Goal: Communication & Community: Answer question/provide support

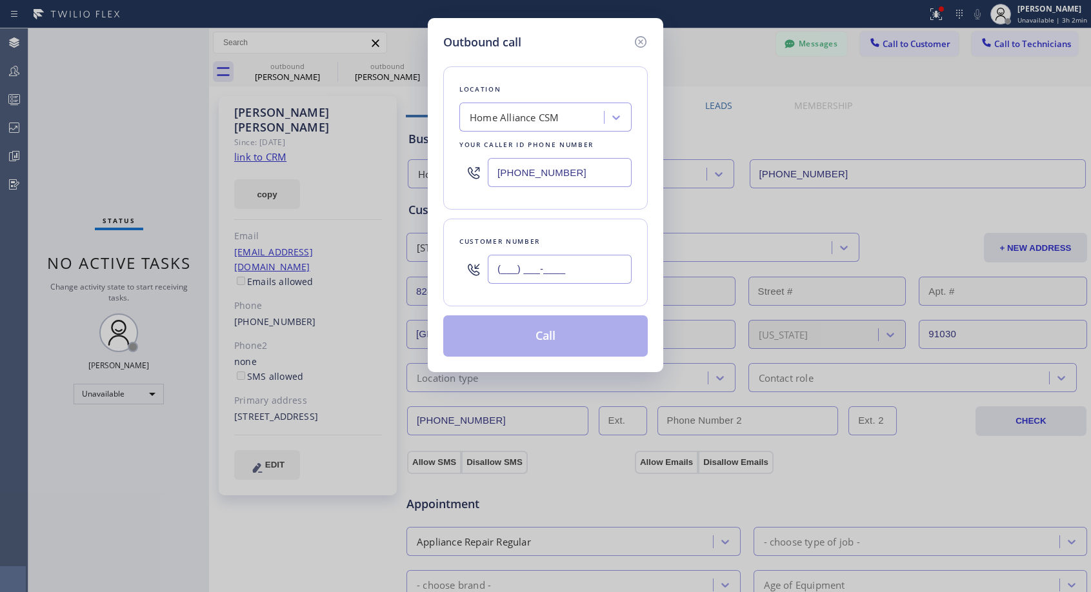
click at [575, 259] on input "(___) ___-____" at bounding box center [560, 269] width 144 height 29
paste input "310) 714-8125"
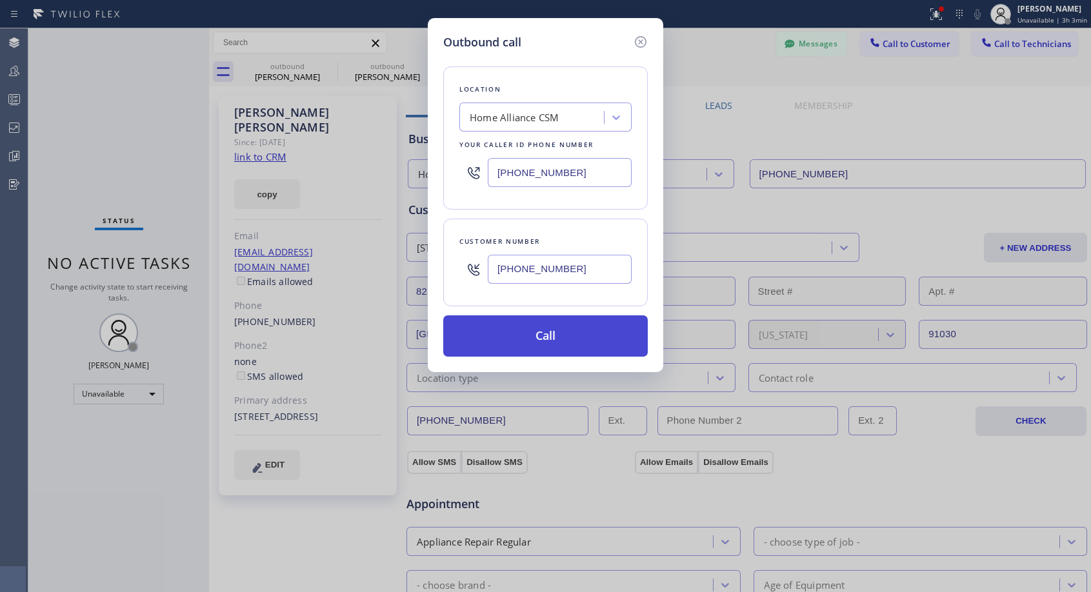
type input "[PHONE_NUMBER]"
click at [553, 333] on button "Call" at bounding box center [545, 335] width 204 height 41
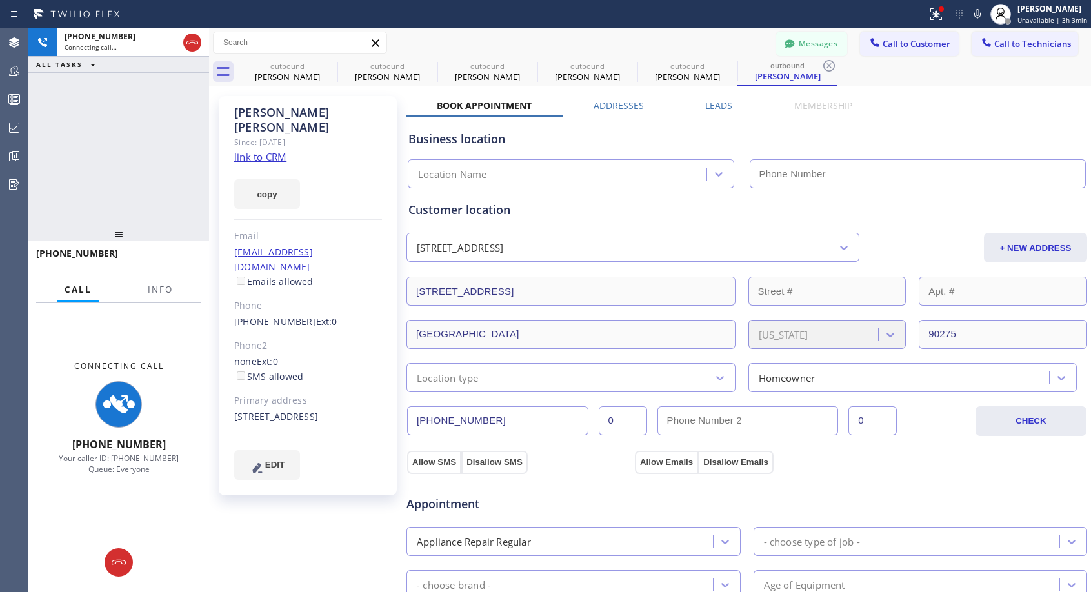
type input "[PHONE_NUMBER]"
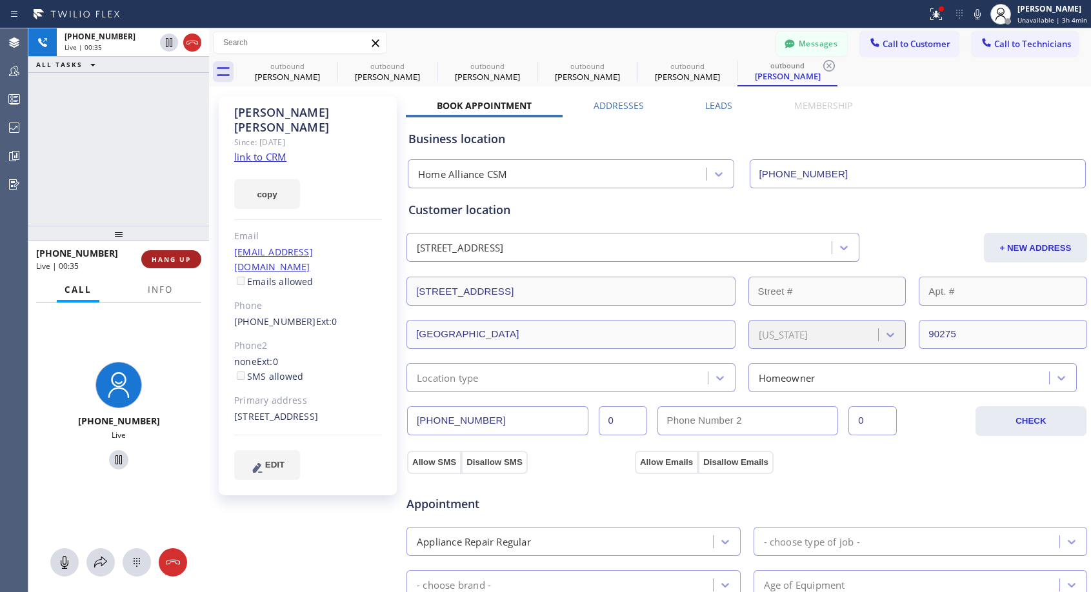
click at [192, 255] on button "HANG UP" at bounding box center [171, 259] width 60 height 18
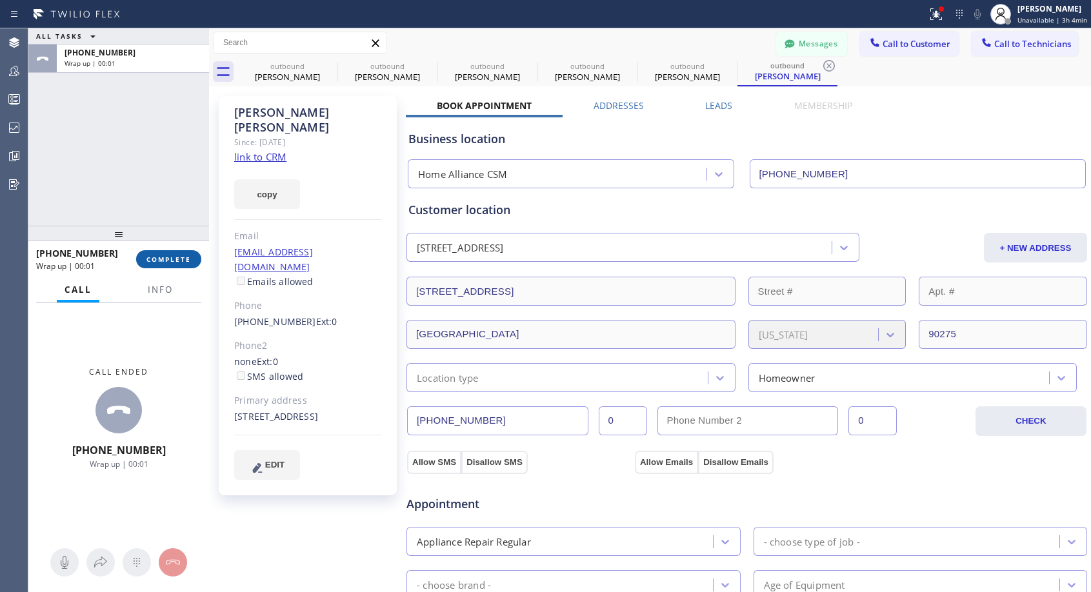
click at [190, 257] on span "COMPLETE" at bounding box center [168, 259] width 44 height 9
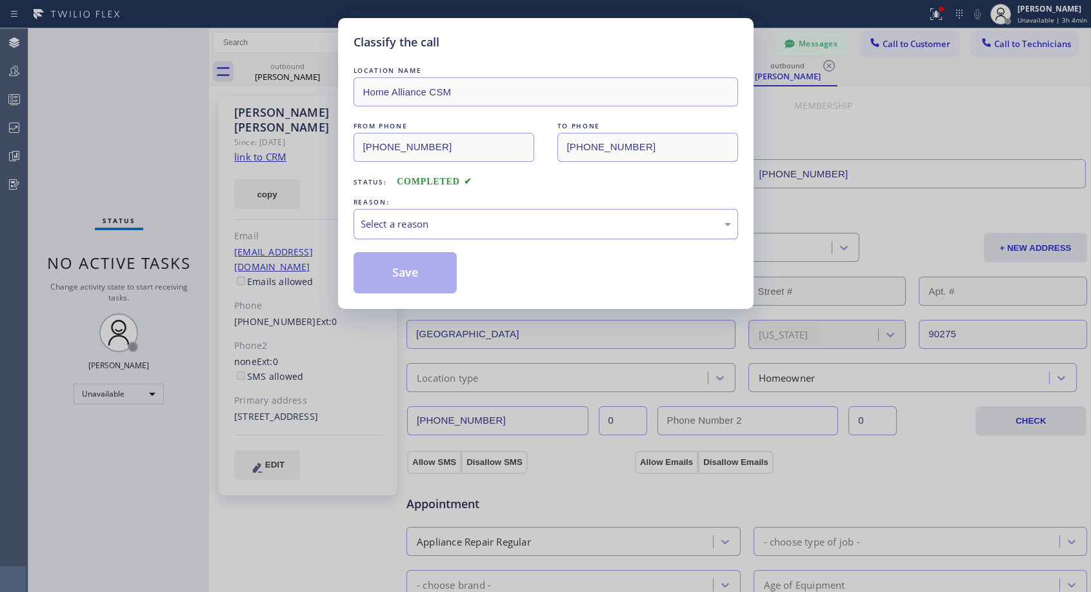
click at [438, 215] on div "Select a reason" at bounding box center [545, 224] width 384 height 30
click at [417, 273] on button "Save" at bounding box center [405, 272] width 104 height 41
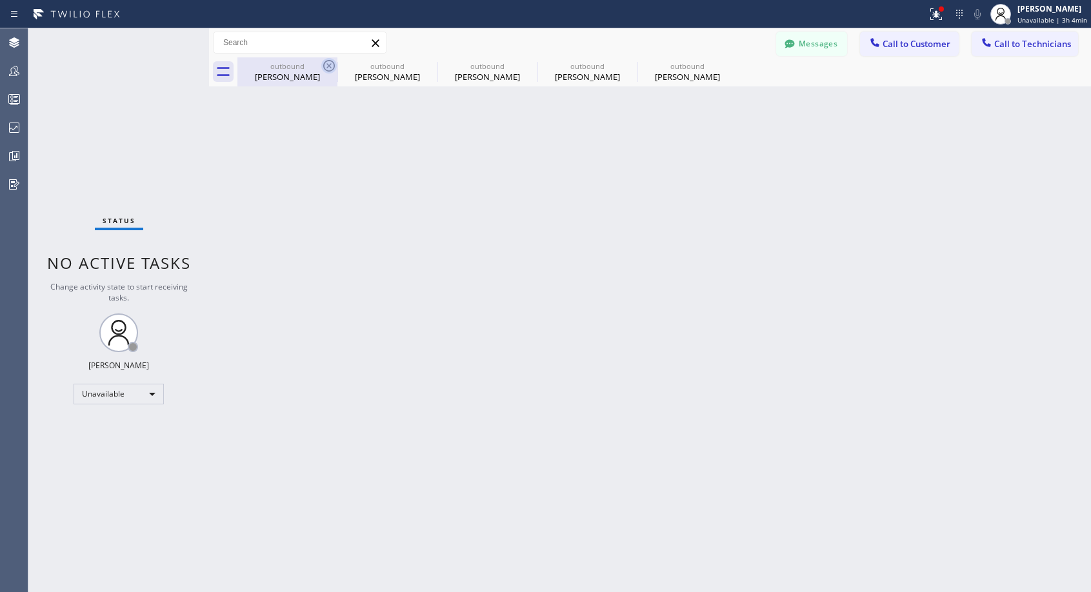
click at [326, 65] on icon at bounding box center [328, 65] width 15 height 15
click at [0, 0] on icon at bounding box center [0, 0] width 0 height 0
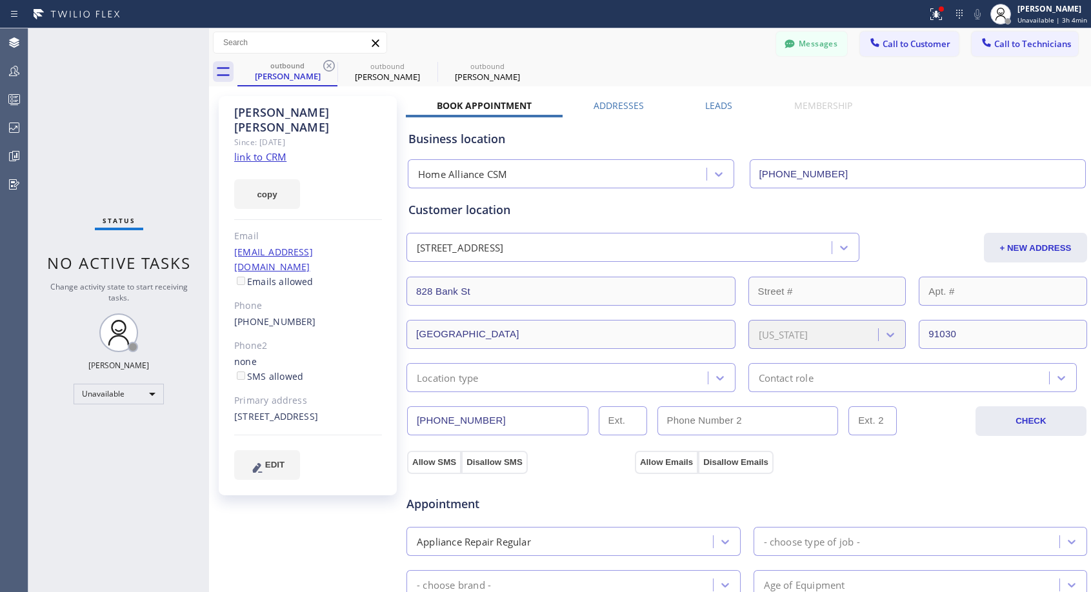
click at [326, 65] on icon at bounding box center [328, 65] width 15 height 15
click at [924, 45] on span "Call to Customer" at bounding box center [916, 44] width 68 height 12
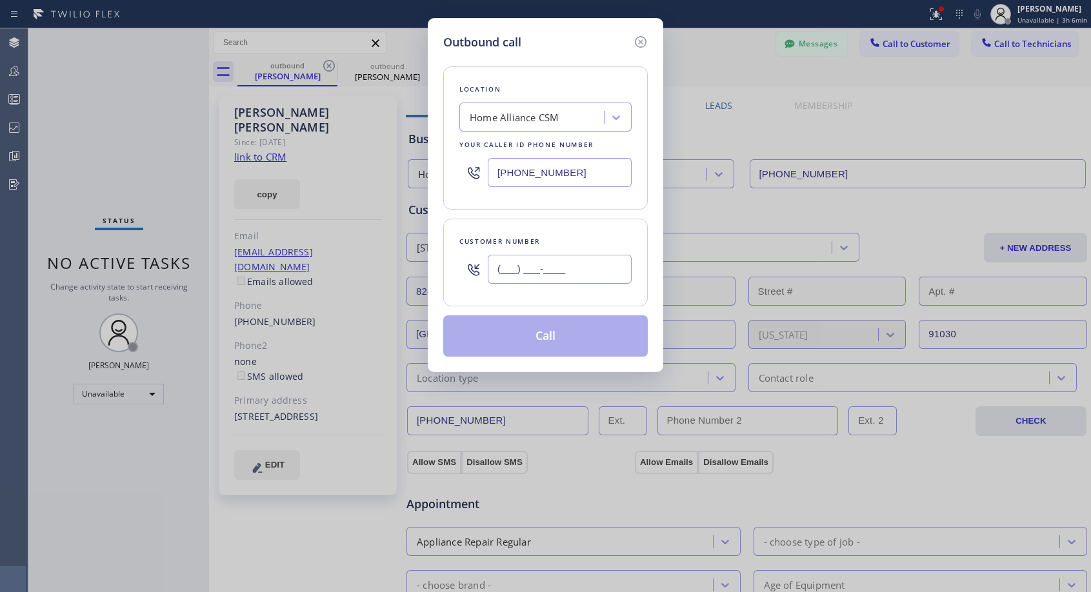
click at [590, 270] on input "(___) ___-____" at bounding box center [560, 269] width 144 height 29
paste input "714) 341-7116"
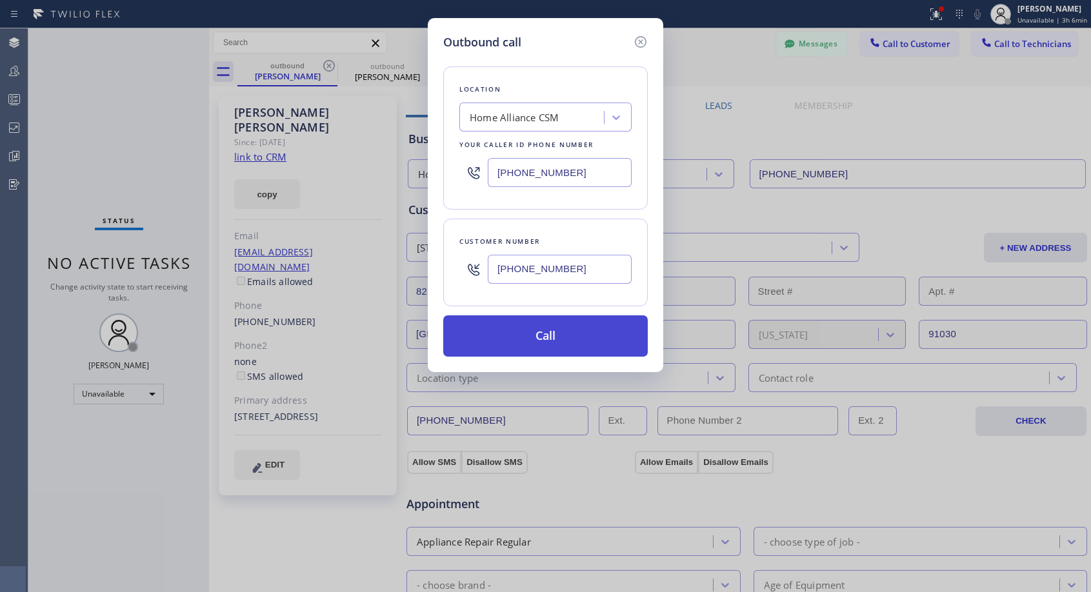
type input "[PHONE_NUMBER]"
click at [561, 326] on button "Call" at bounding box center [545, 335] width 204 height 41
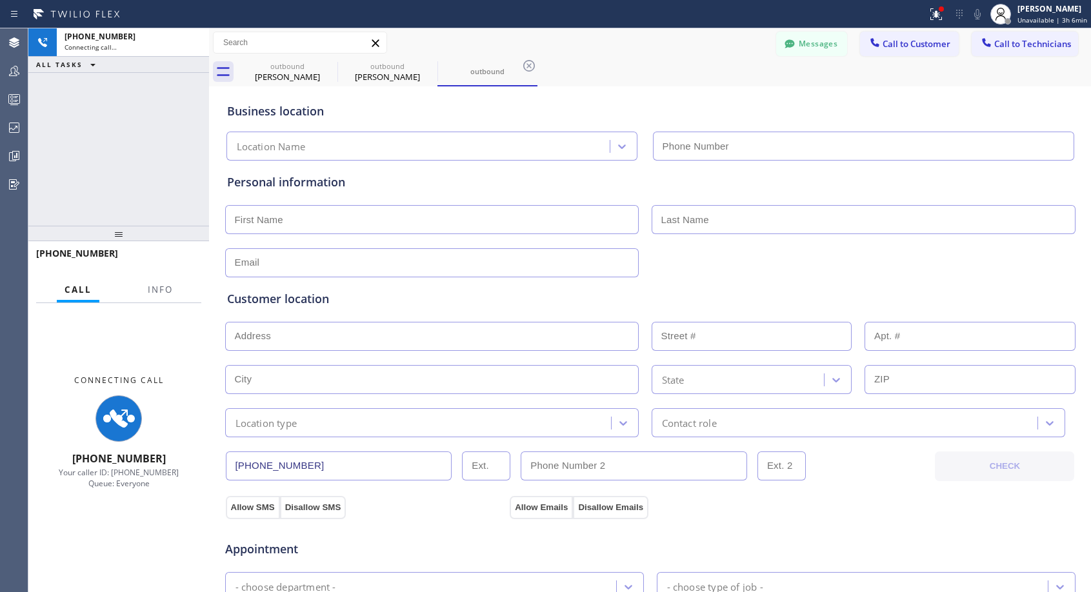
type input "[PHONE_NUMBER]"
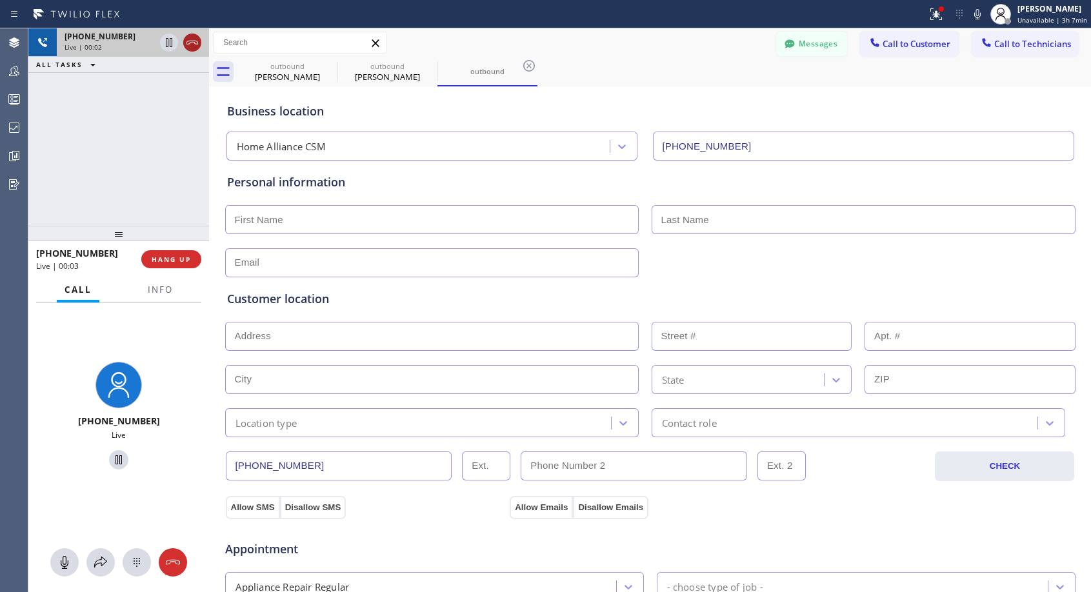
click at [191, 46] on icon at bounding box center [191, 42] width 15 height 15
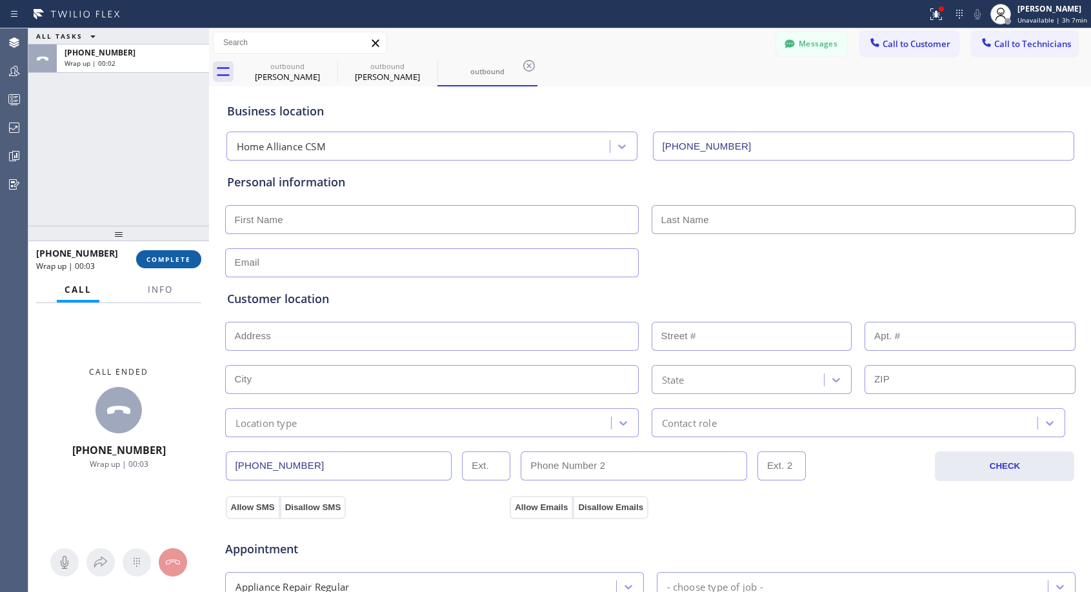
click at [170, 259] on span "COMPLETE" at bounding box center [168, 259] width 44 height 9
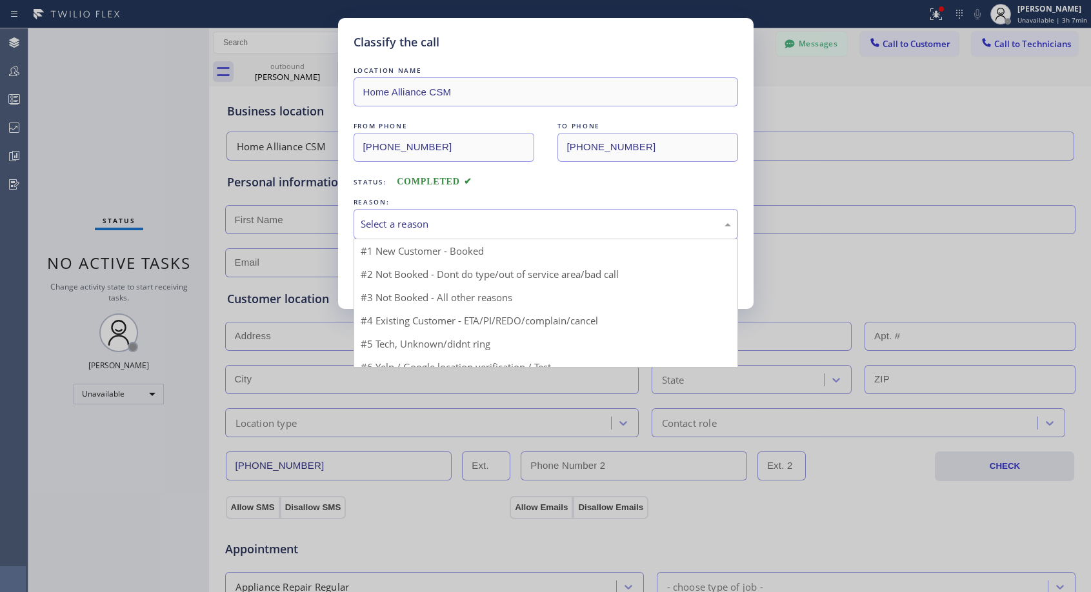
click at [484, 222] on div "Select a reason" at bounding box center [545, 224] width 370 height 15
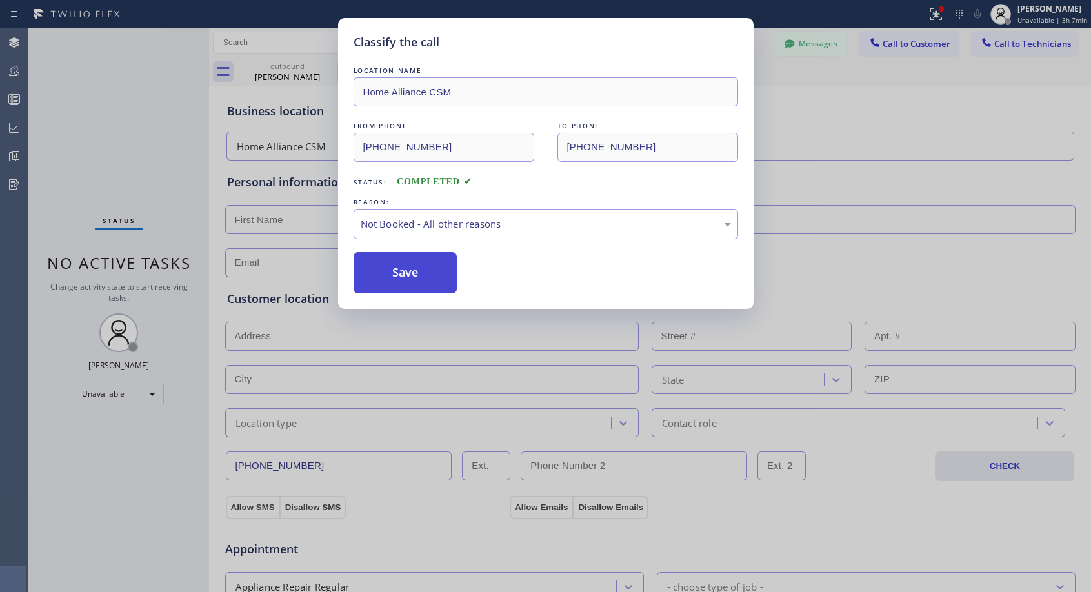
click at [412, 275] on button "Save" at bounding box center [405, 272] width 104 height 41
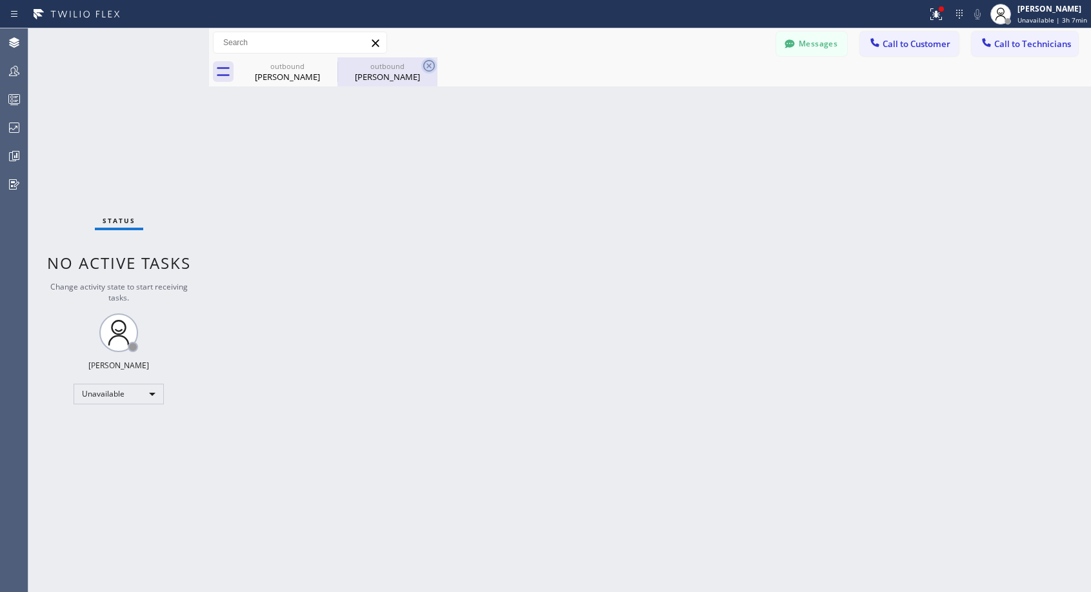
click at [428, 64] on icon at bounding box center [428, 65] width 15 height 15
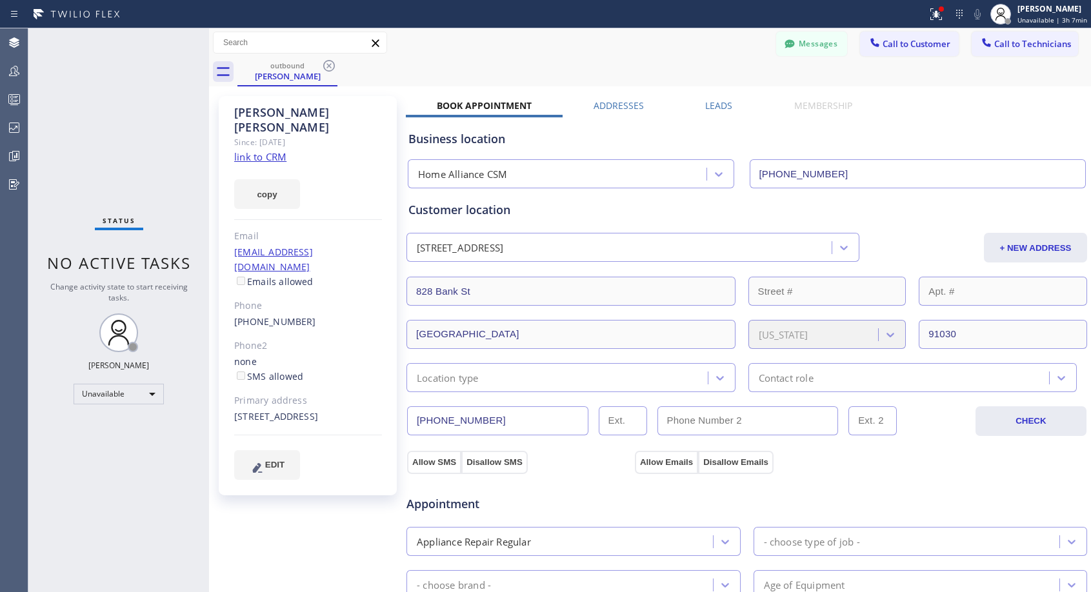
click at [428, 64] on div "outbound [PERSON_NAME]" at bounding box center [663, 71] width 853 height 29
click at [337, 64] on div "outbound [PERSON_NAME]" at bounding box center [287, 71] width 100 height 29
click at [335, 64] on icon at bounding box center [328, 65] width 15 height 15
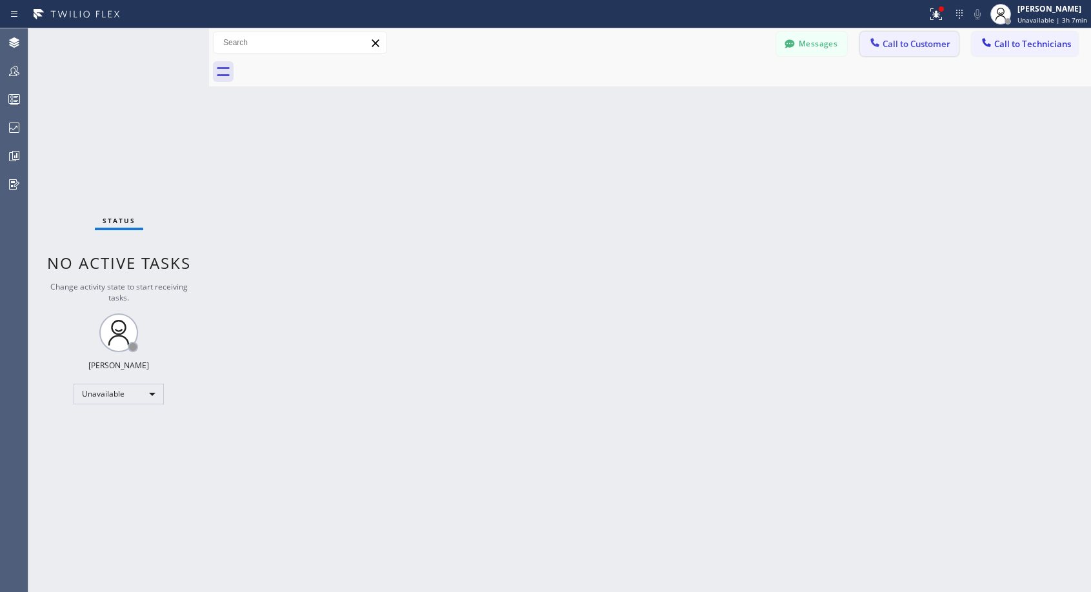
click at [908, 47] on span "Call to Customer" at bounding box center [916, 44] width 68 height 12
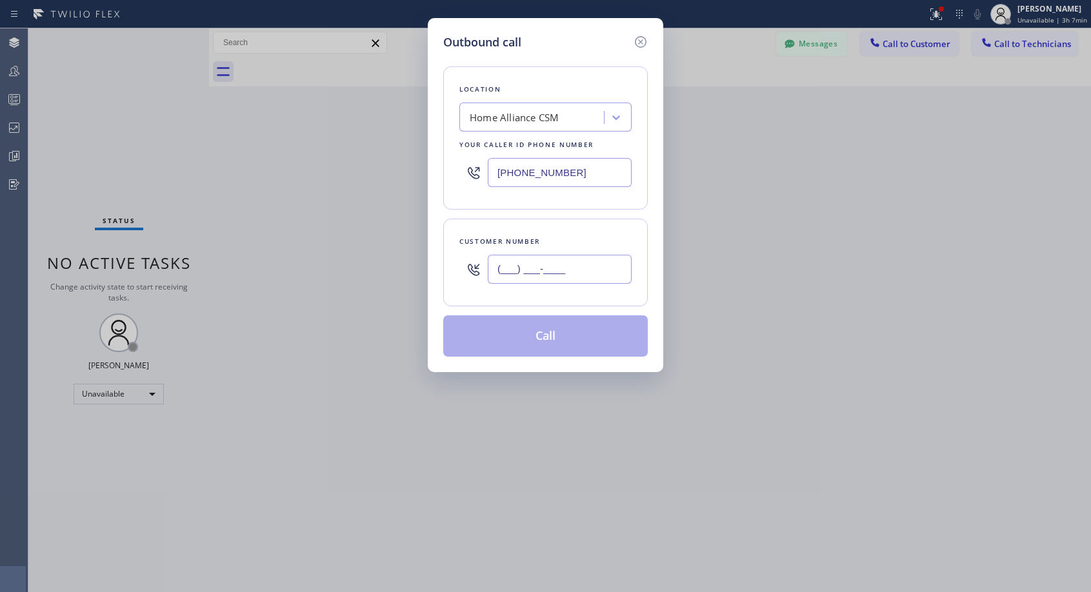
click at [602, 272] on input "(___) ___-____" at bounding box center [560, 269] width 144 height 29
click at [500, 271] on input "(___) ___-____" at bounding box center [560, 269] width 144 height 29
paste input "714) 341-7116"
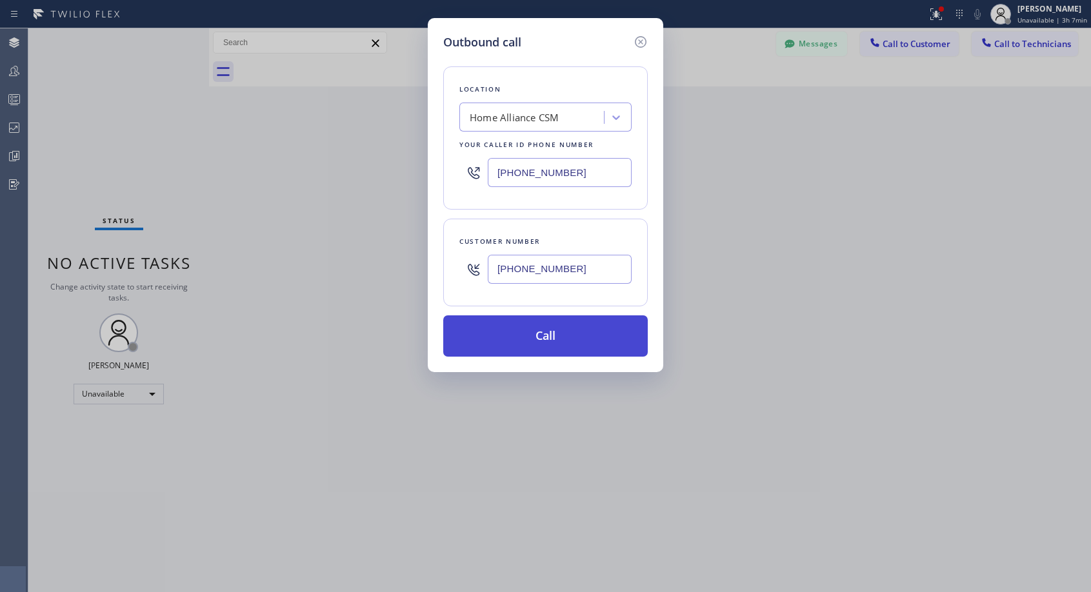
type input "[PHONE_NUMBER]"
click at [573, 344] on button "Call" at bounding box center [545, 335] width 204 height 41
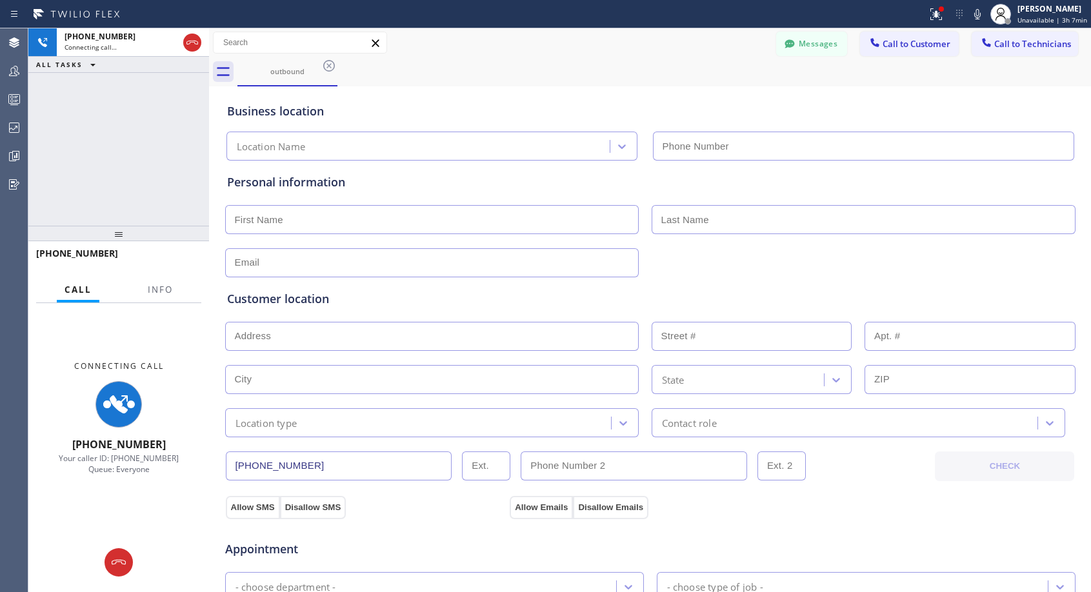
type input "[PHONE_NUMBER]"
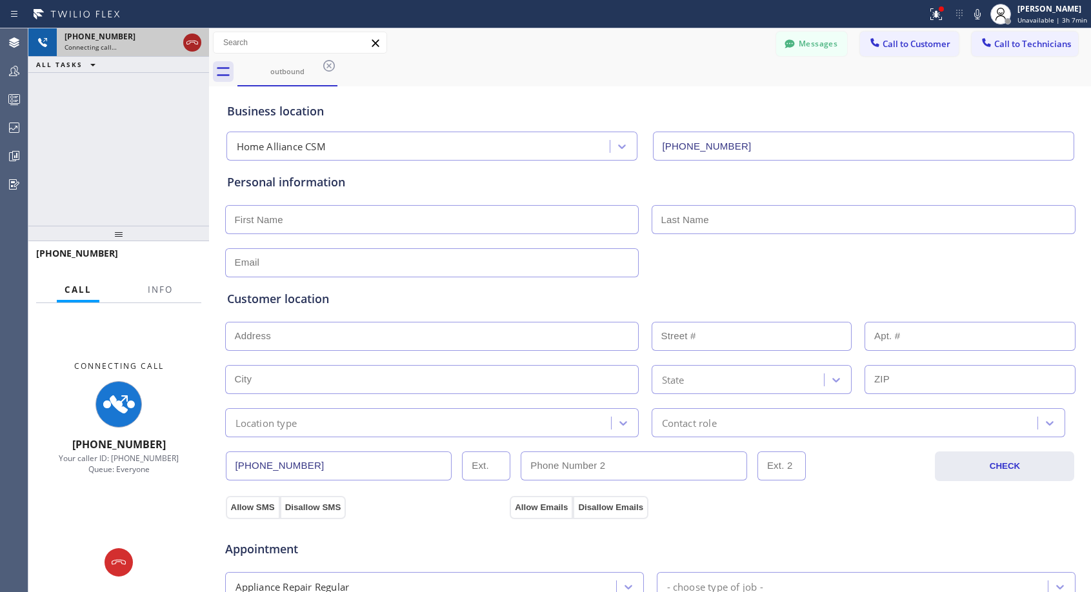
click at [190, 45] on icon at bounding box center [191, 42] width 15 height 15
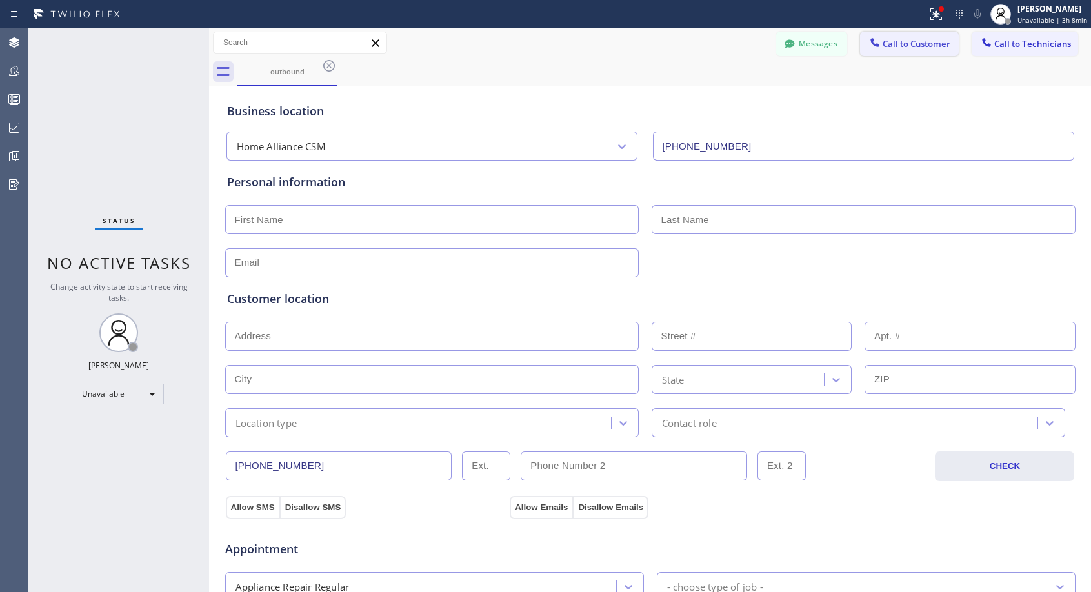
click at [911, 52] on button "Call to Customer" at bounding box center [909, 44] width 99 height 25
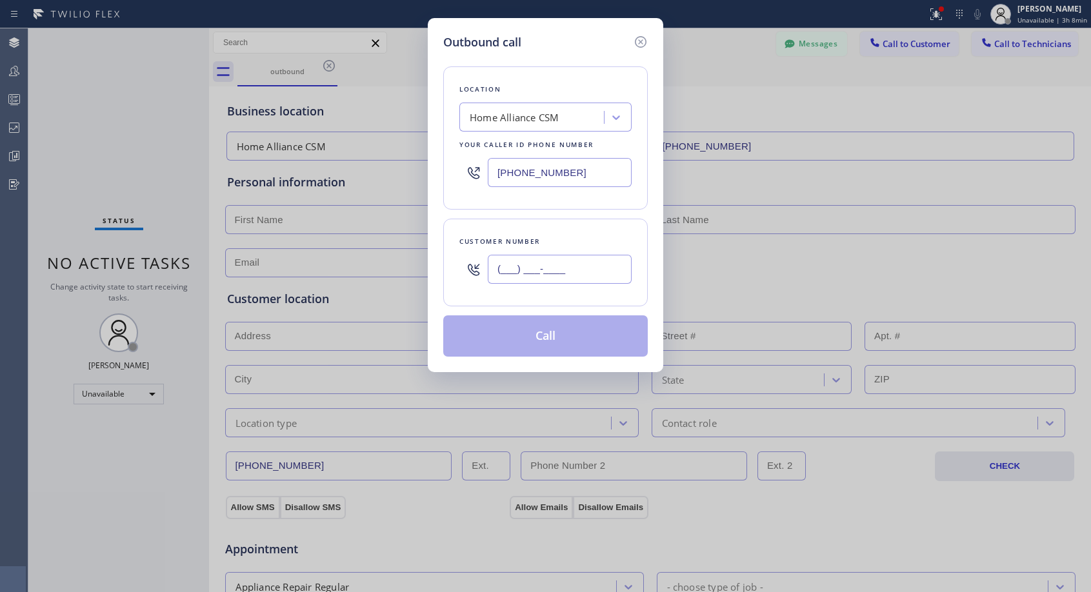
click at [604, 270] on input "(___) ___-____" at bounding box center [560, 269] width 144 height 29
paste input "714) 341-7116"
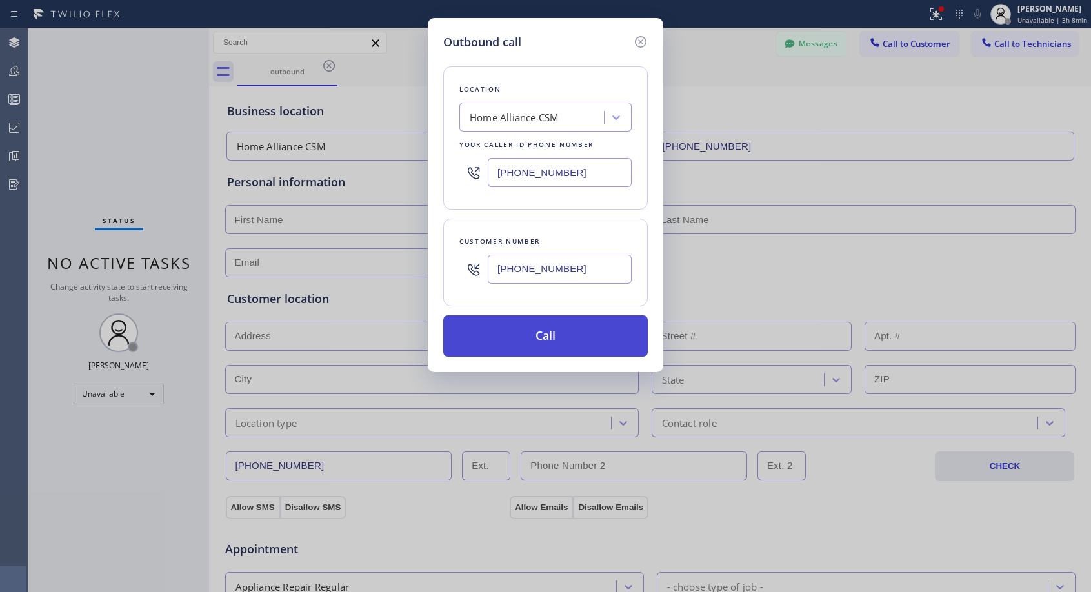
type input "[PHONE_NUMBER]"
click at [592, 326] on button "Call" at bounding box center [545, 335] width 204 height 41
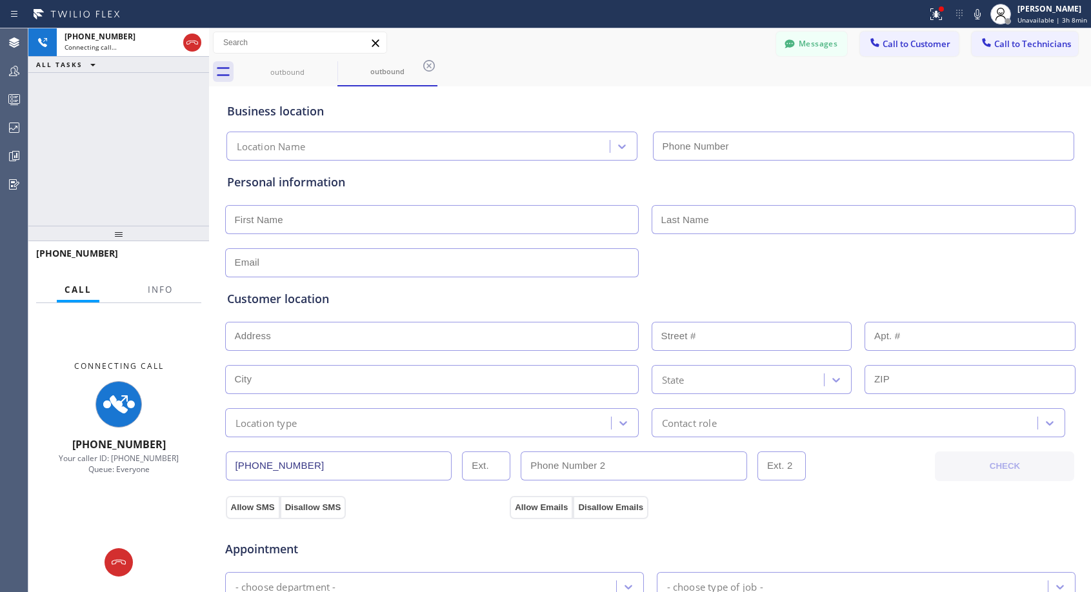
type input "[PHONE_NUMBER]"
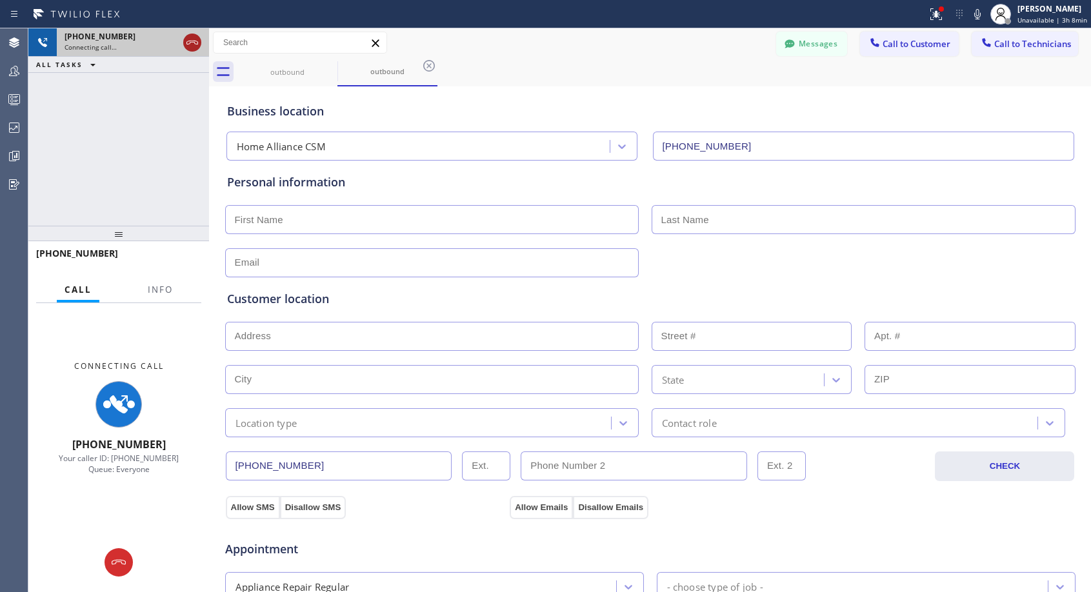
click at [193, 46] on icon at bounding box center [191, 42] width 15 height 15
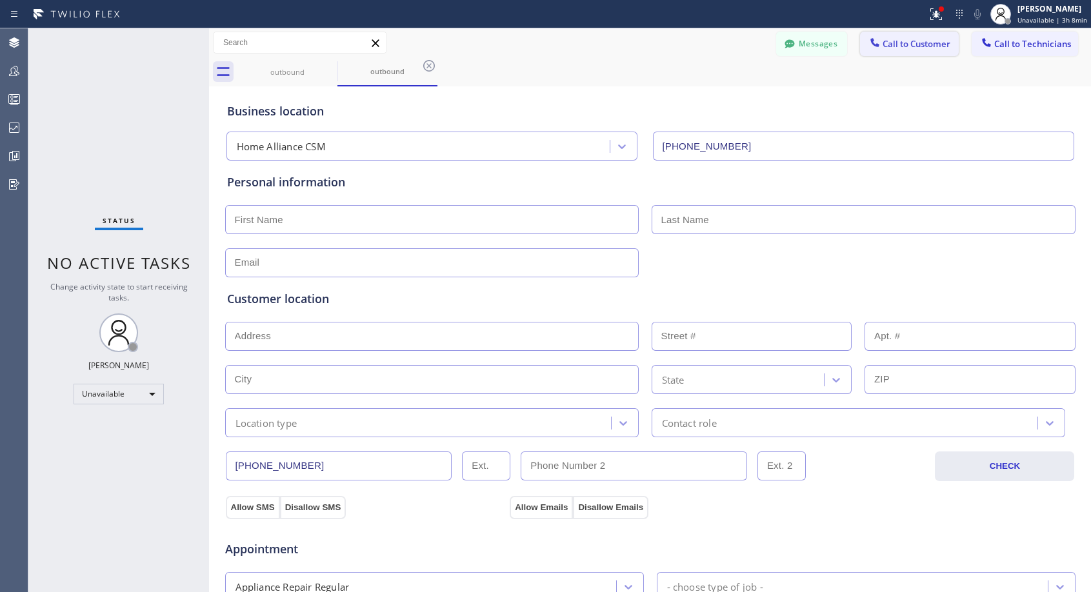
click at [924, 47] on span "Call to Customer" at bounding box center [916, 44] width 68 height 12
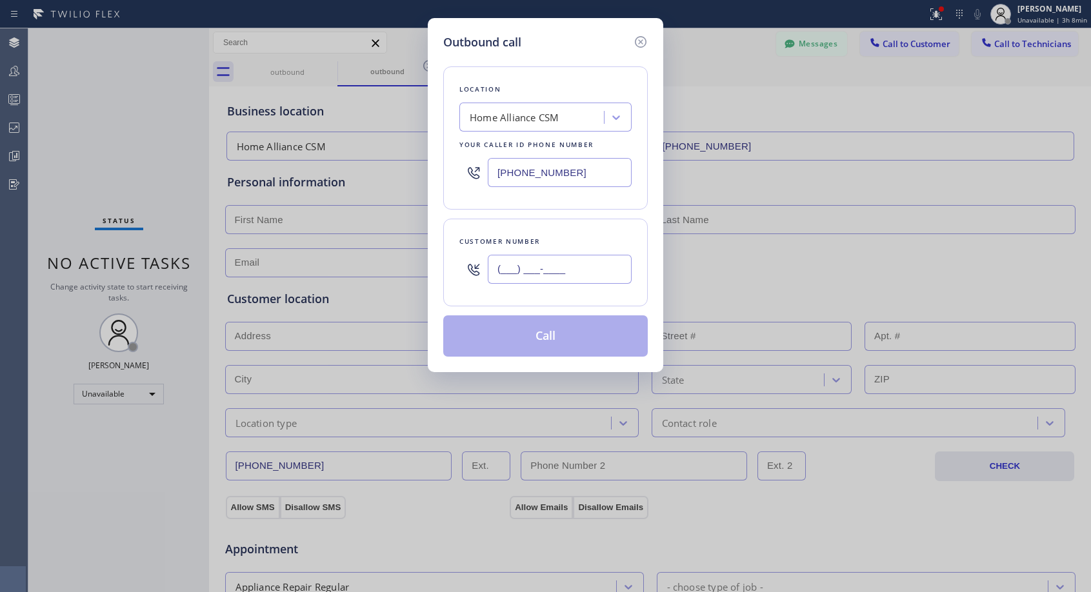
click at [528, 259] on input "(___) ___-____" at bounding box center [560, 269] width 144 height 29
paste input "714) 341-7116"
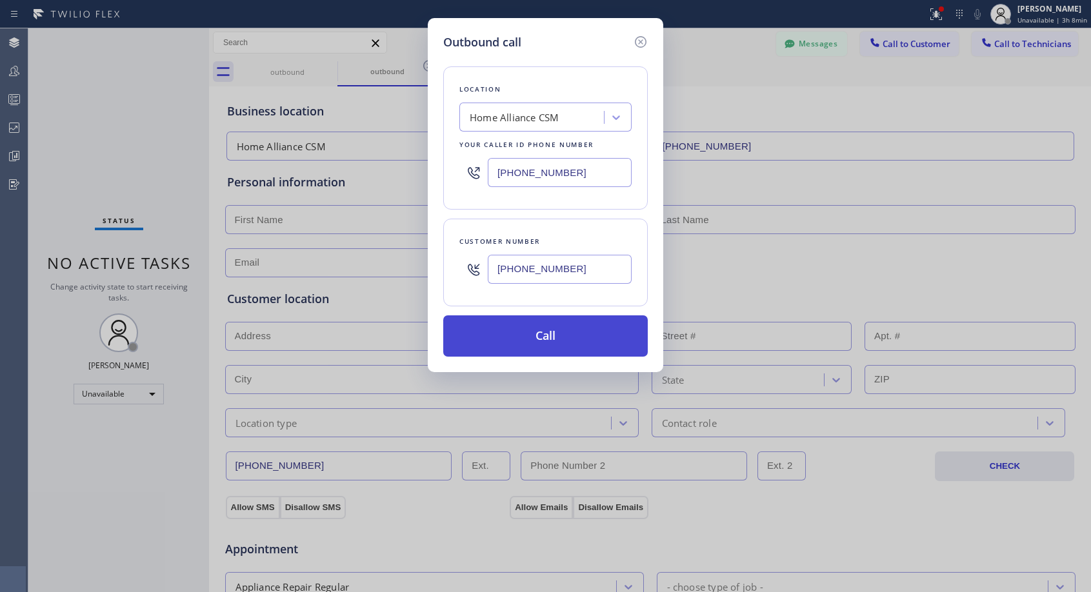
type input "[PHONE_NUMBER]"
click at [595, 348] on button "Call" at bounding box center [545, 335] width 204 height 41
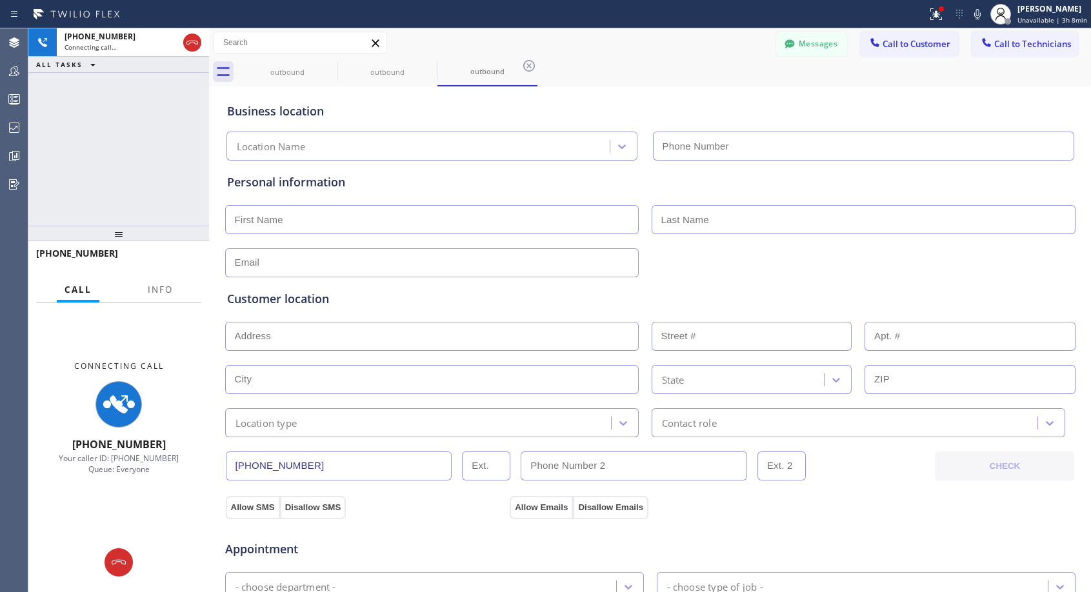
type input "[PHONE_NUMBER]"
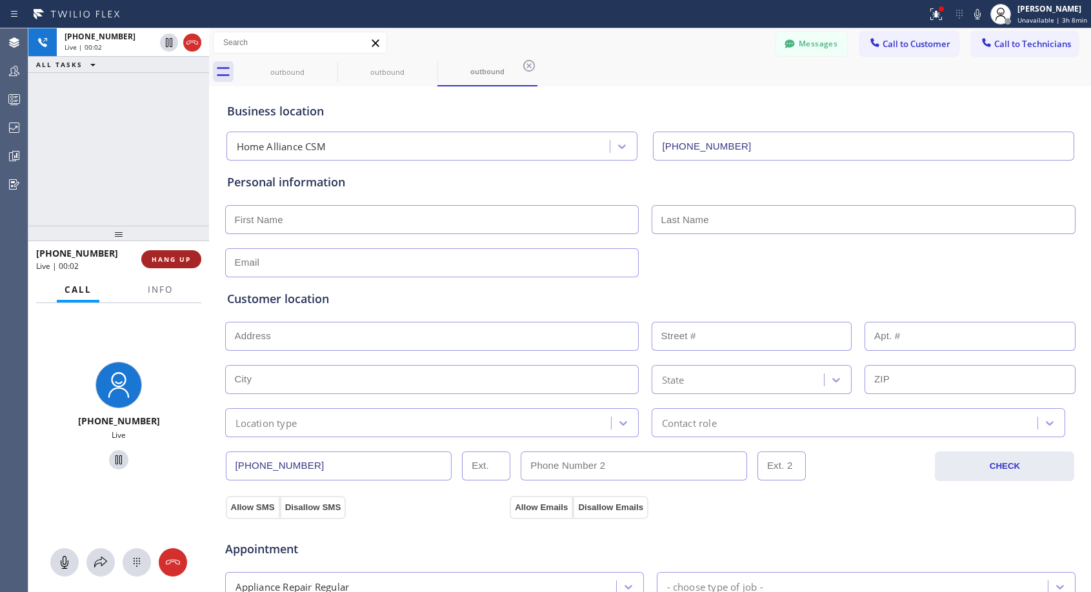
click at [181, 257] on span "HANG UP" at bounding box center [171, 259] width 39 height 9
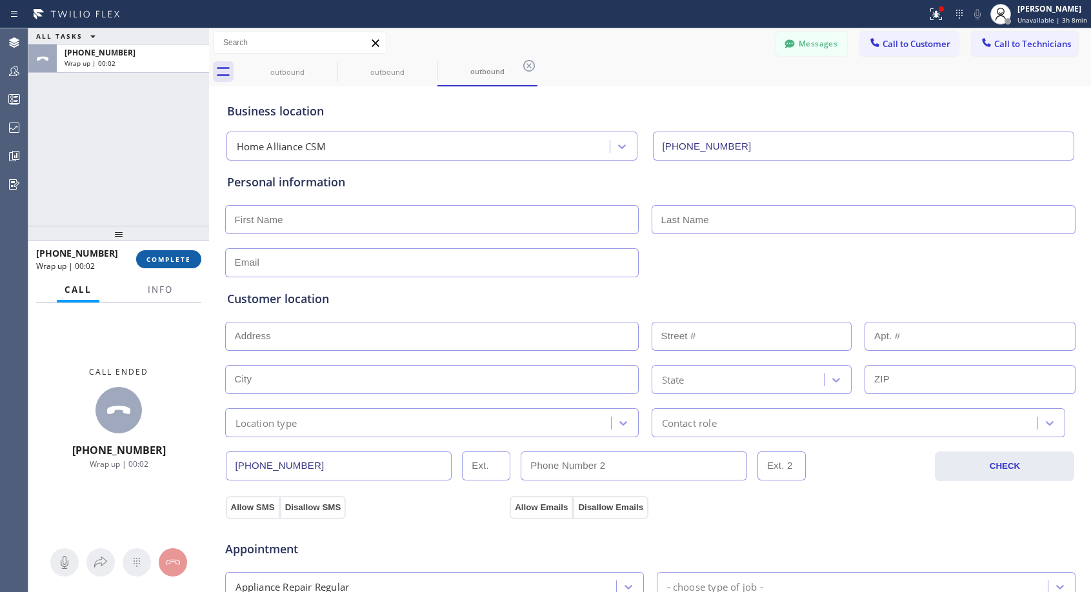
click at [152, 259] on span "COMPLETE" at bounding box center [168, 259] width 44 height 9
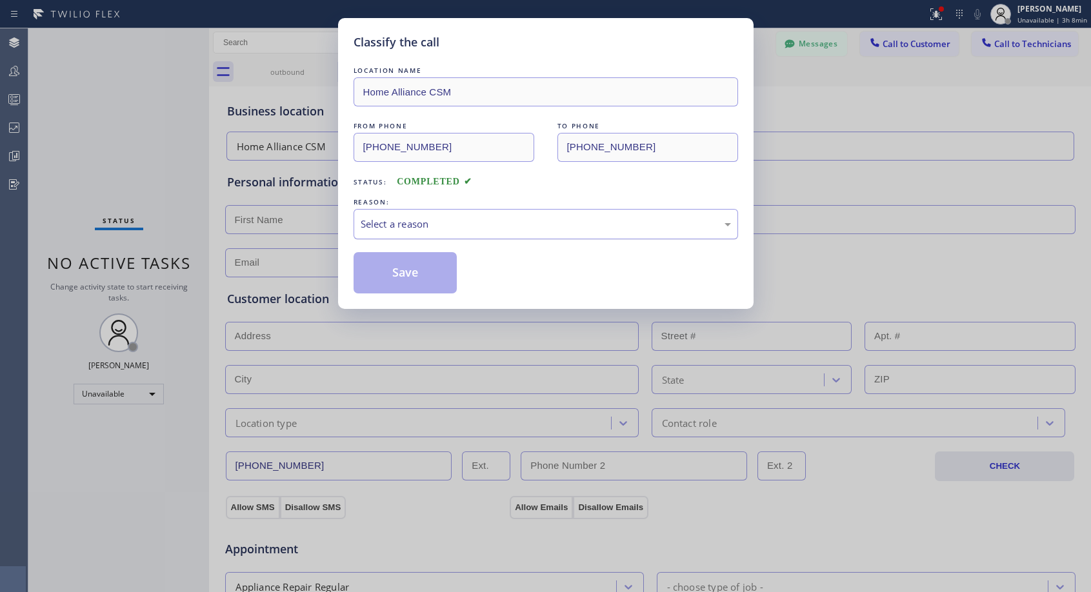
click at [391, 221] on div "Select a reason" at bounding box center [545, 224] width 370 height 15
click at [386, 270] on button "Save" at bounding box center [405, 272] width 104 height 41
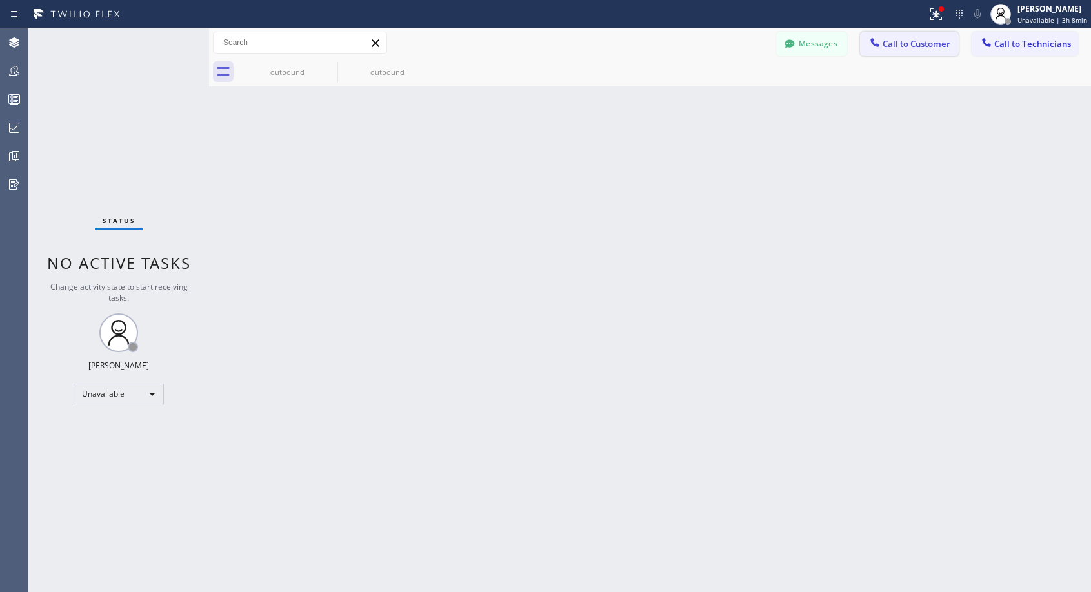
click at [890, 41] on span "Call to Customer" at bounding box center [916, 44] width 68 height 12
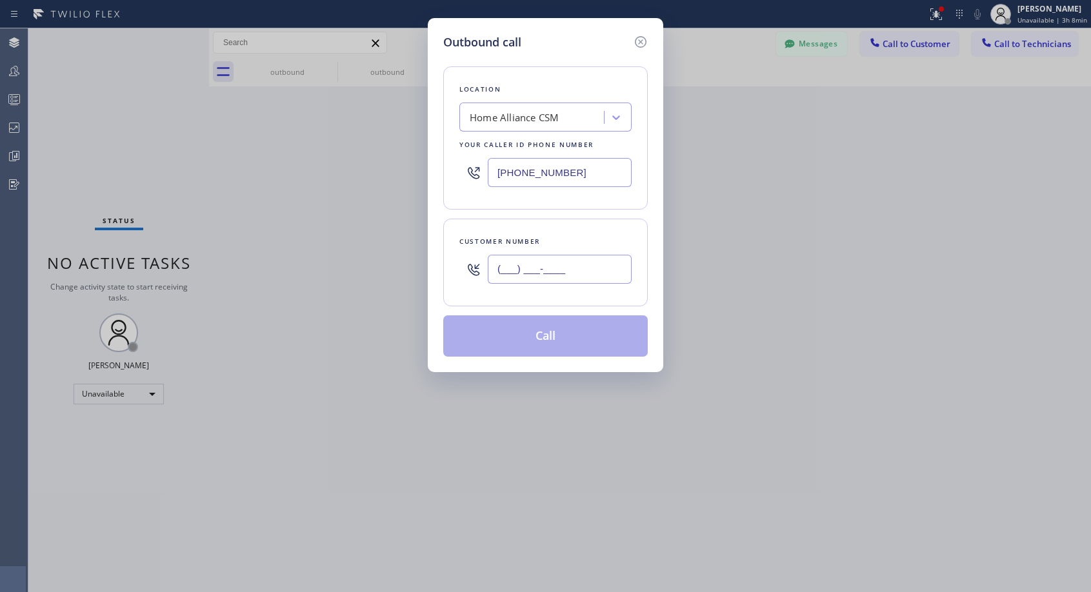
click at [539, 266] on input "(___) ___-____" at bounding box center [560, 269] width 144 height 29
paste input "714) 341-7116"
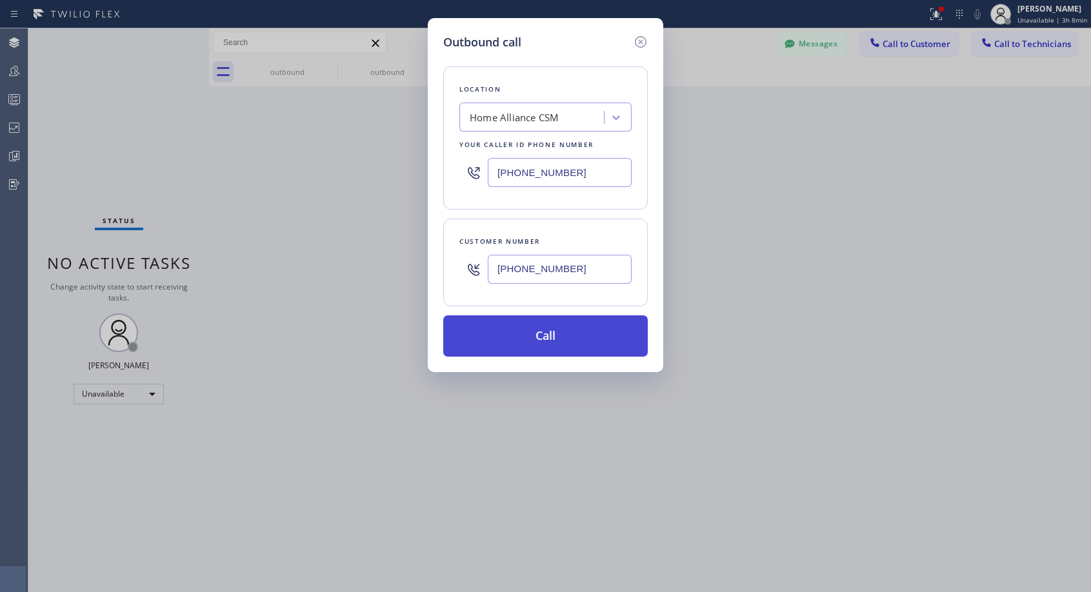
type input "[PHONE_NUMBER]"
click at [564, 333] on button "Call" at bounding box center [545, 335] width 204 height 41
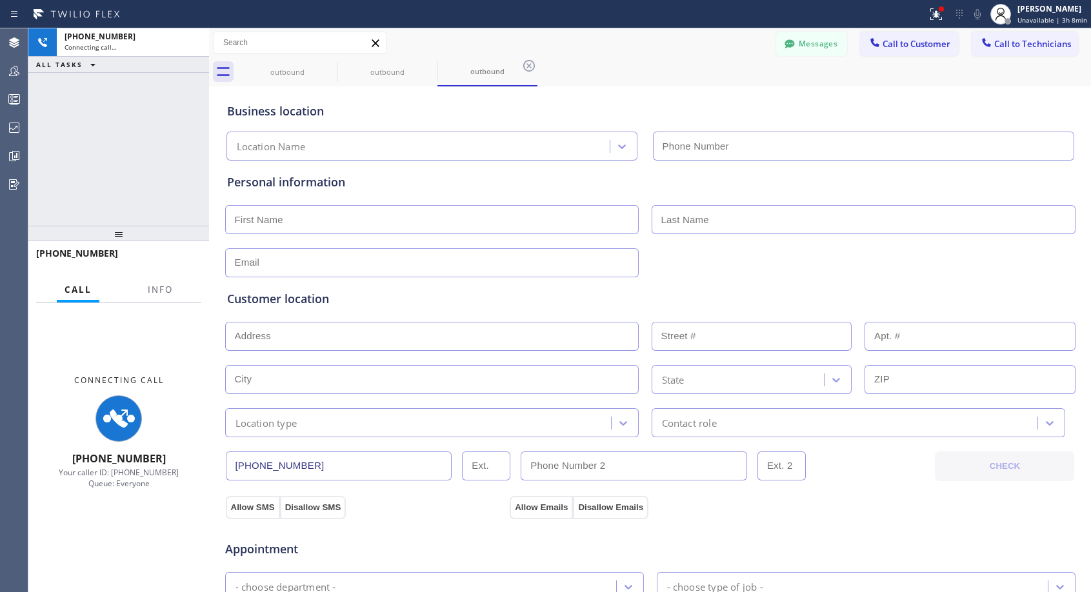
type input "[PHONE_NUMBER]"
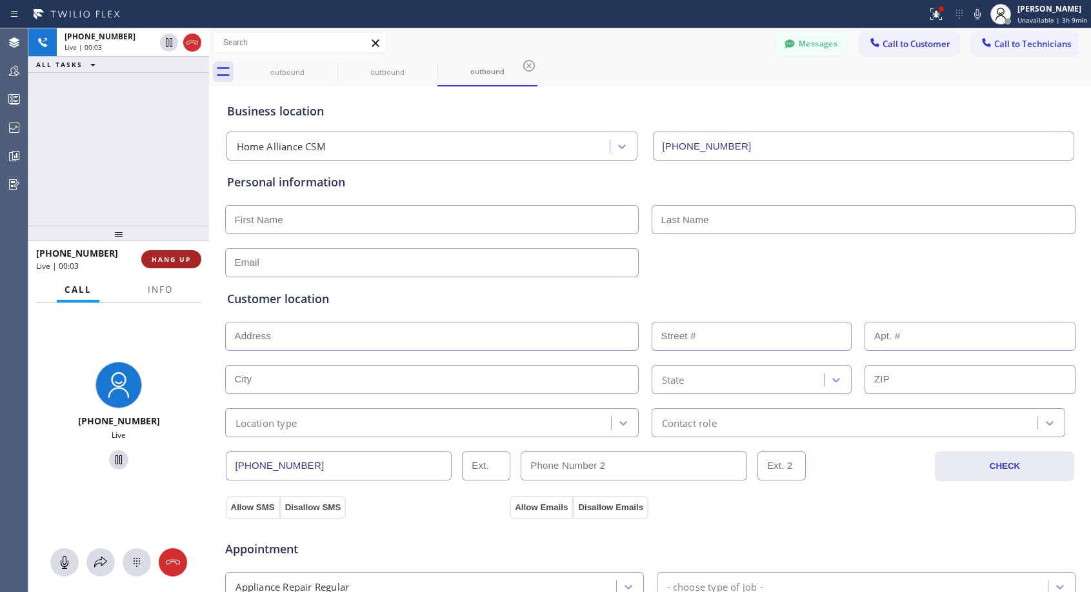
click at [164, 260] on span "HANG UP" at bounding box center [171, 259] width 39 height 9
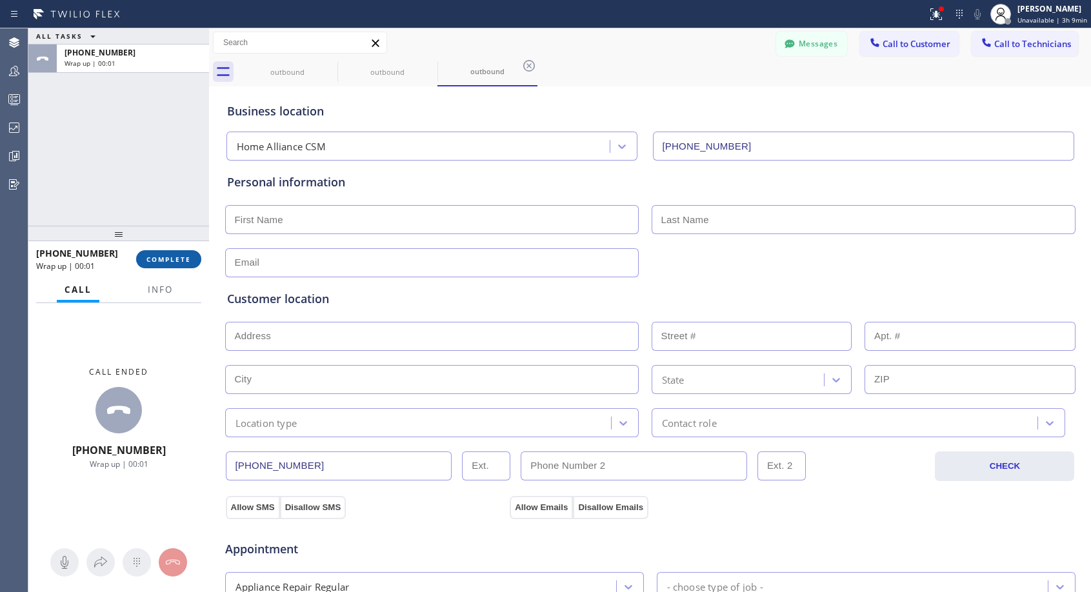
click at [166, 258] on span "COMPLETE" at bounding box center [168, 259] width 44 height 9
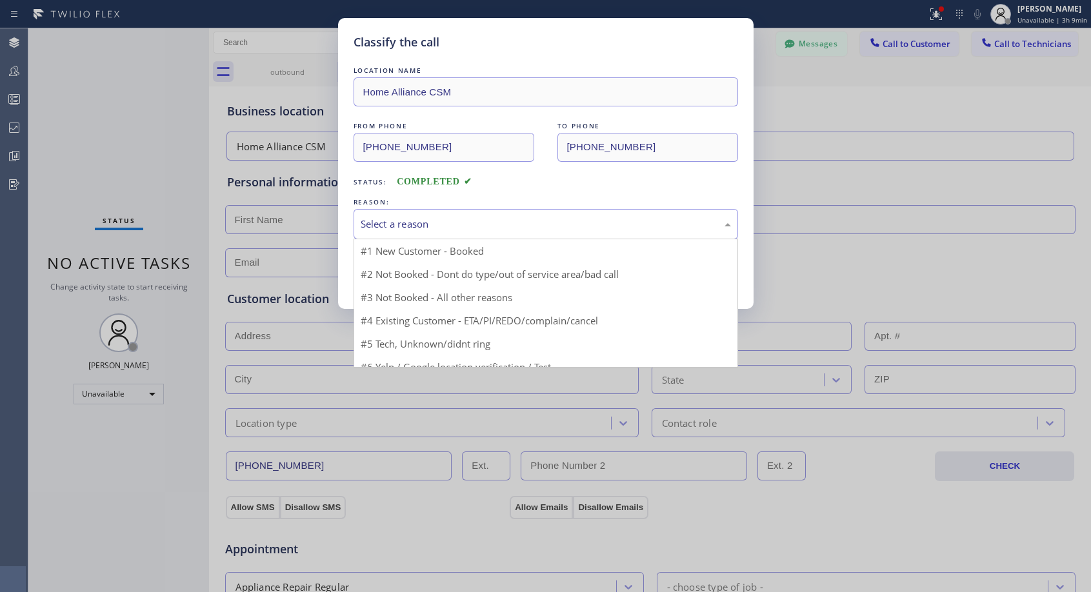
click at [414, 218] on div "Select a reason" at bounding box center [545, 224] width 370 height 15
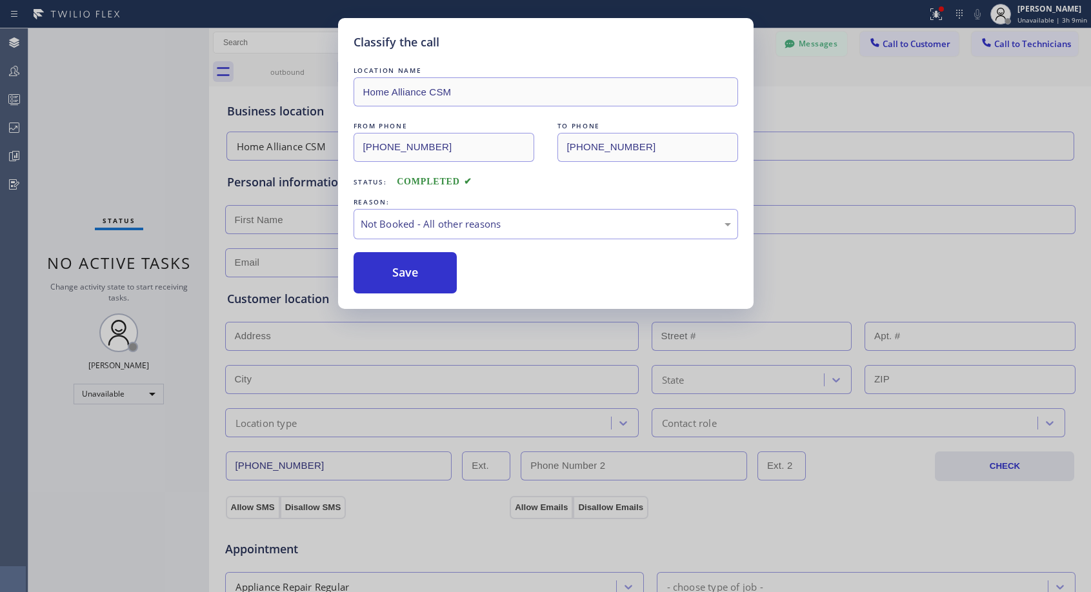
click at [402, 277] on button "Save" at bounding box center [405, 272] width 104 height 41
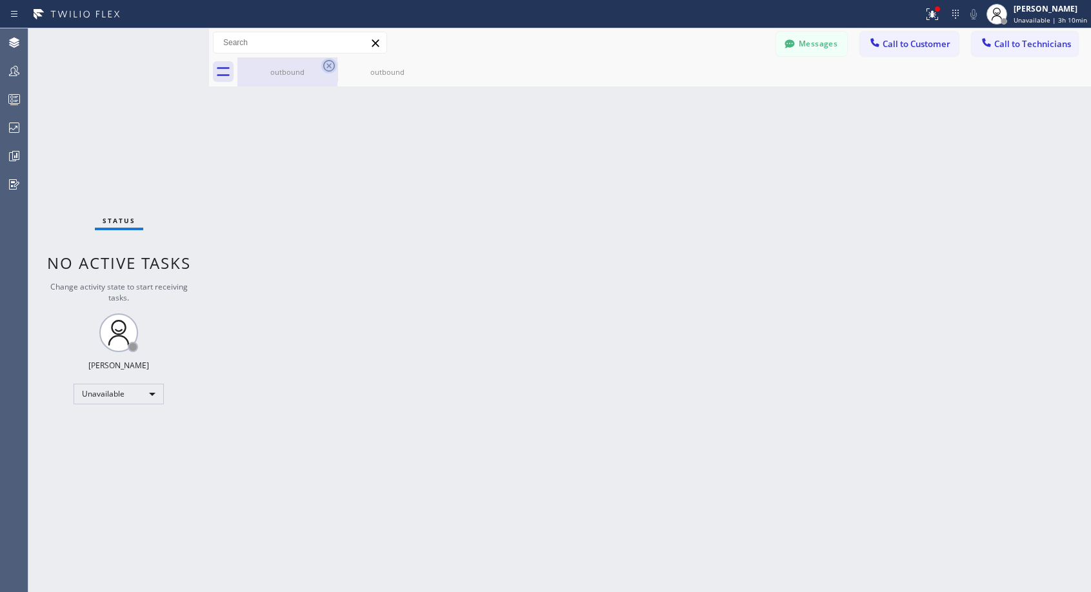
click at [329, 66] on icon at bounding box center [329, 66] width 12 height 12
click at [0, 0] on icon at bounding box center [0, 0] width 0 height 0
click at [329, 66] on div at bounding box center [663, 71] width 853 height 29
click at [888, 35] on button "Call to Customer" at bounding box center [909, 44] width 99 height 25
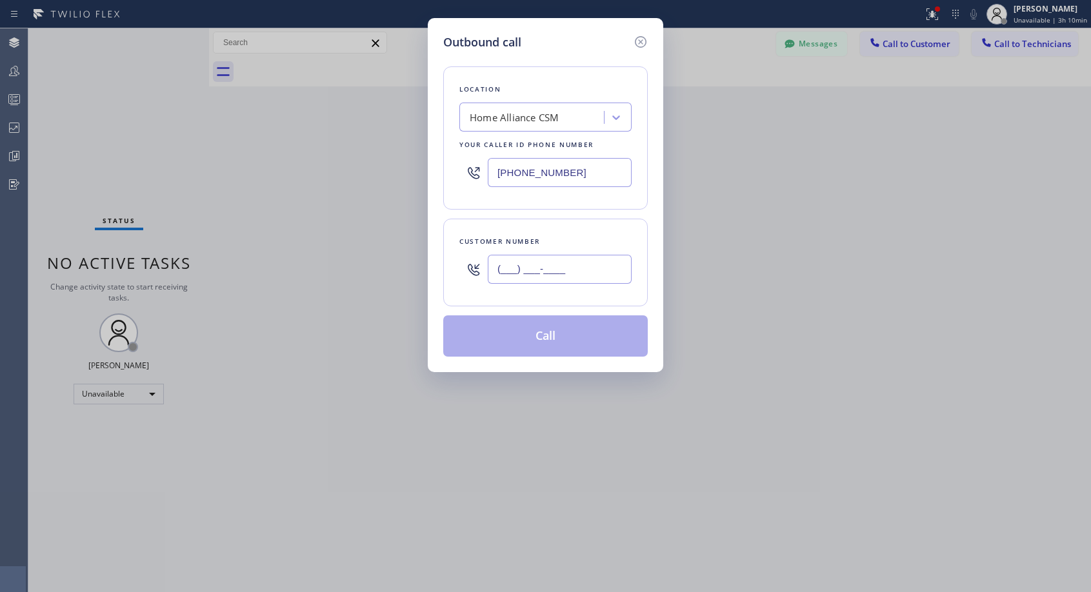
click at [573, 274] on input "(___) ___-____" at bounding box center [560, 269] width 144 height 29
paste input "614) 282-6366"
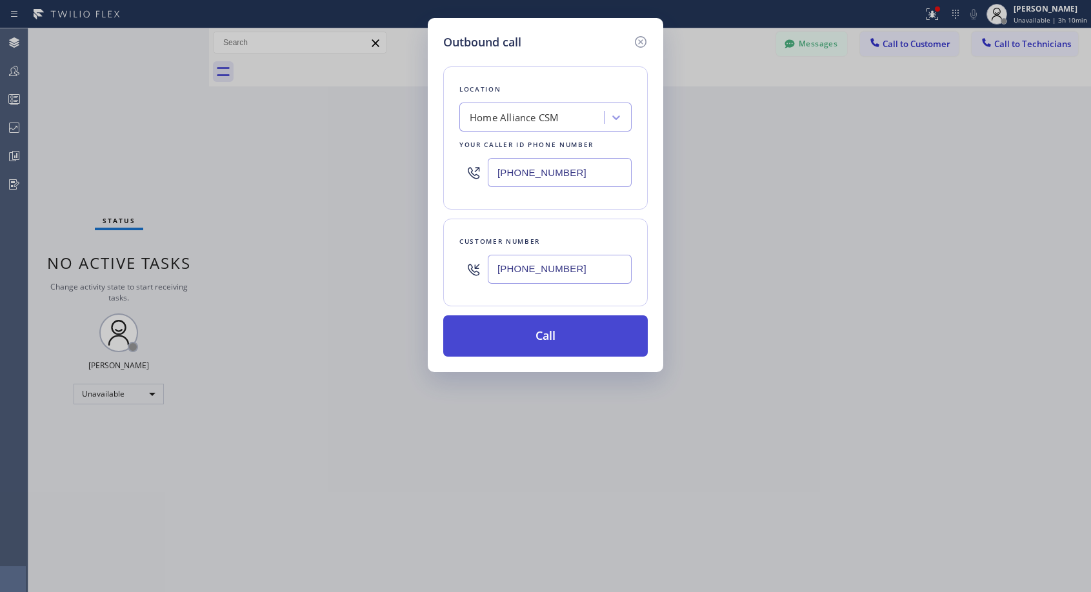
type input "[PHONE_NUMBER]"
click at [558, 339] on button "Call" at bounding box center [545, 335] width 204 height 41
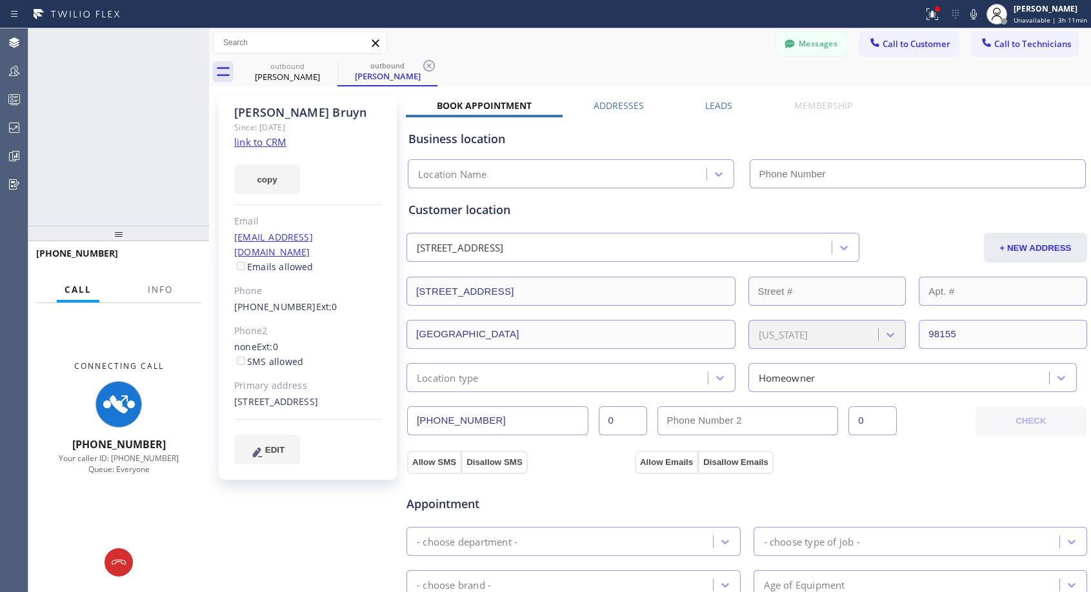
type input "[PHONE_NUMBER]"
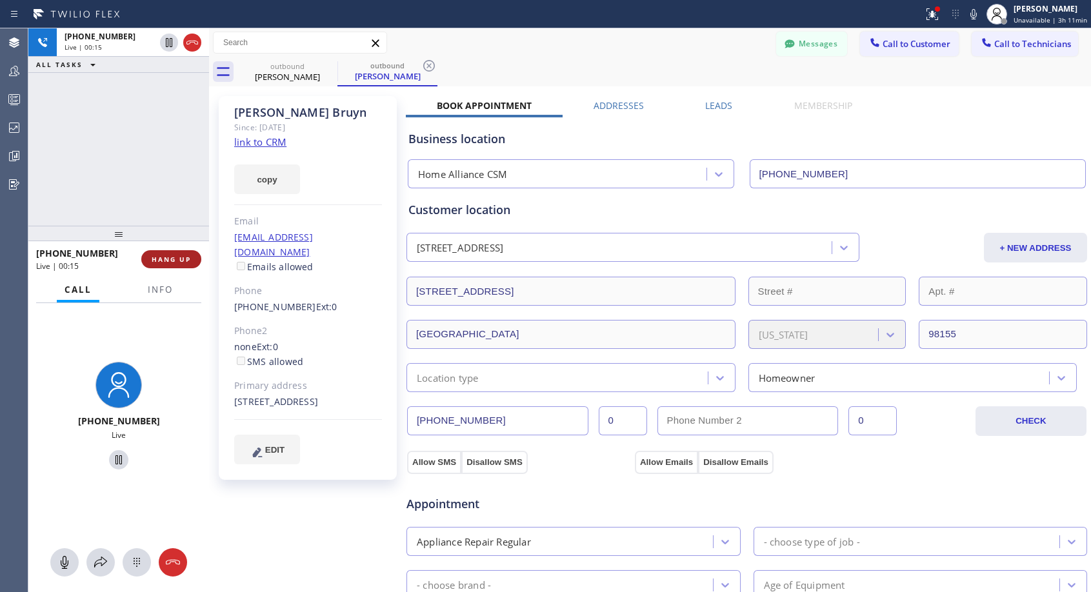
click at [171, 255] on span "HANG UP" at bounding box center [171, 259] width 39 height 9
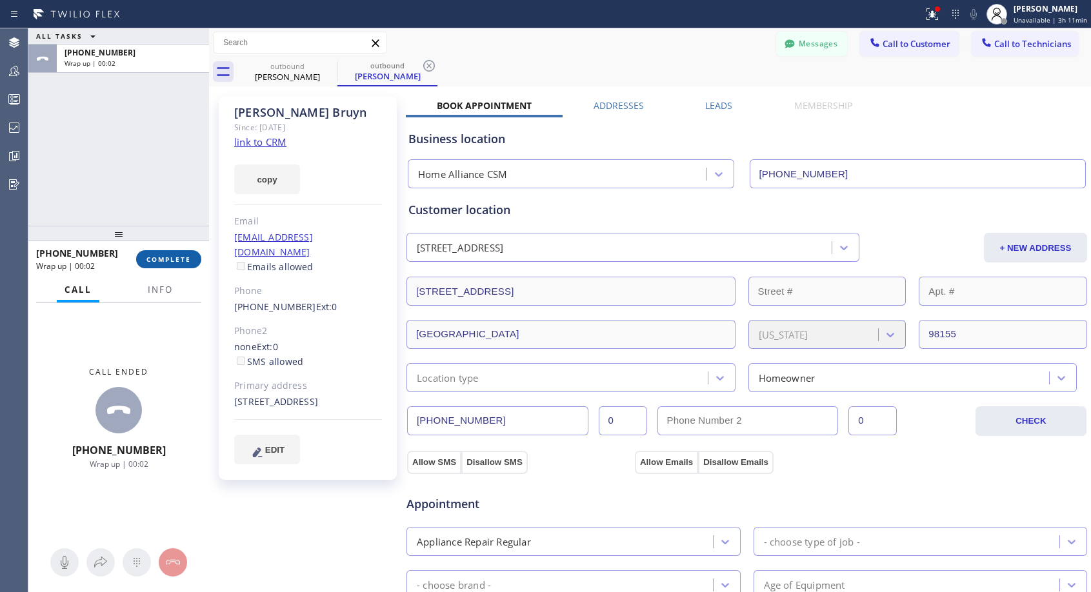
click at [181, 255] on span "COMPLETE" at bounding box center [168, 259] width 44 height 9
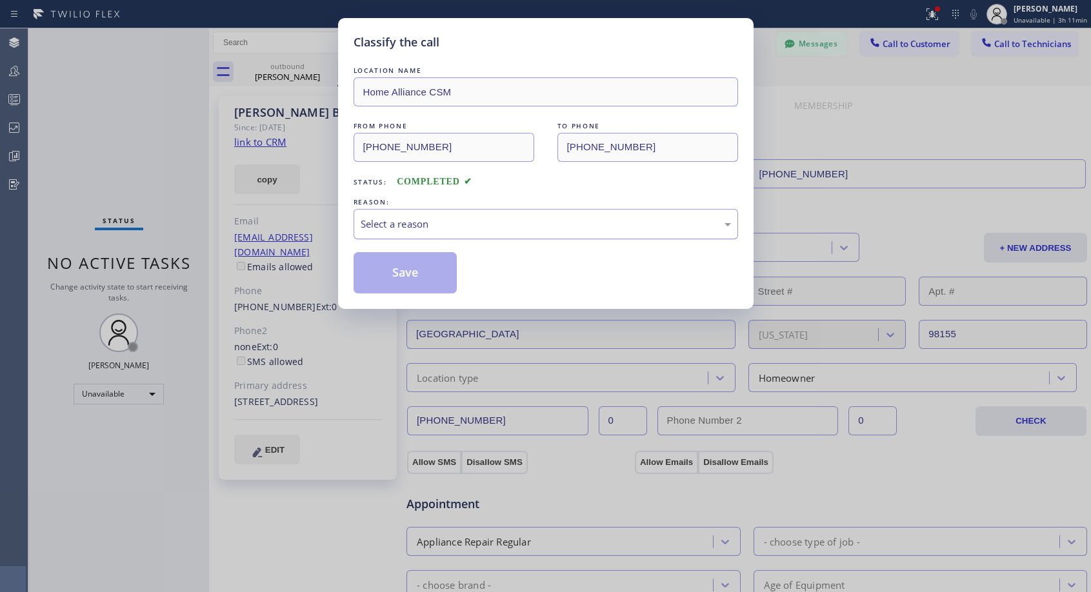
click at [488, 222] on div "Select a reason" at bounding box center [545, 224] width 370 height 15
click at [397, 275] on button "Save" at bounding box center [405, 272] width 104 height 41
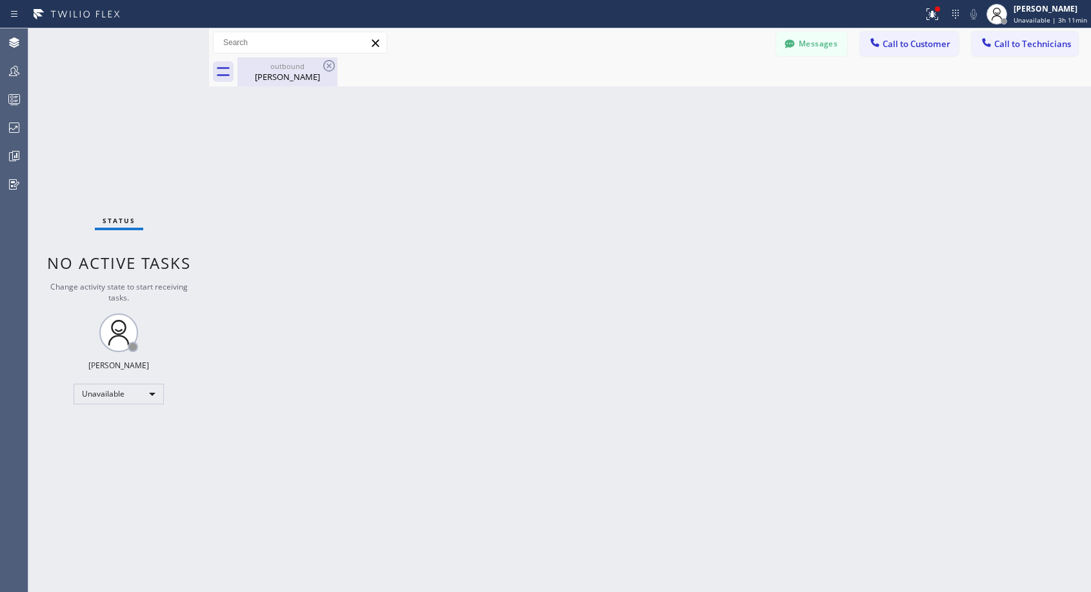
click at [295, 67] on div "outbound" at bounding box center [287, 66] width 97 height 10
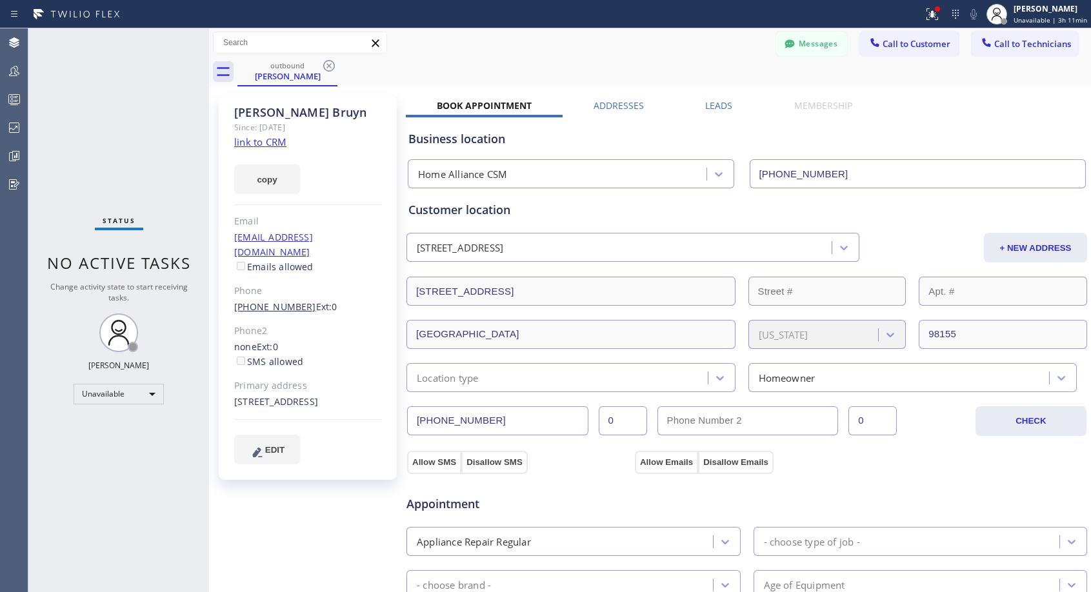
click at [275, 301] on link "[PHONE_NUMBER]" at bounding box center [275, 307] width 82 height 12
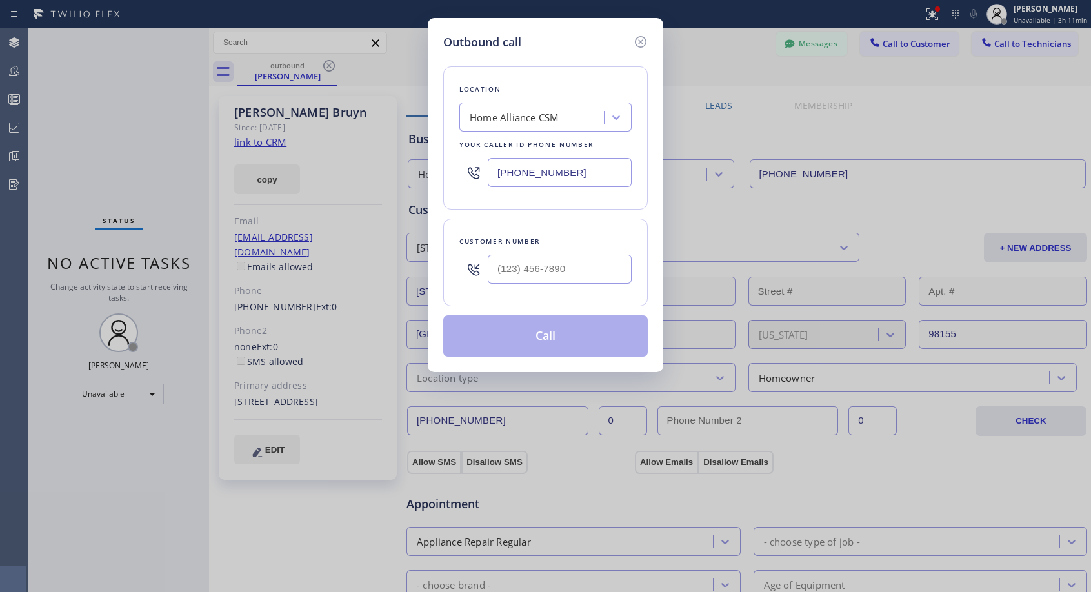
type input "[PHONE_NUMBER]"
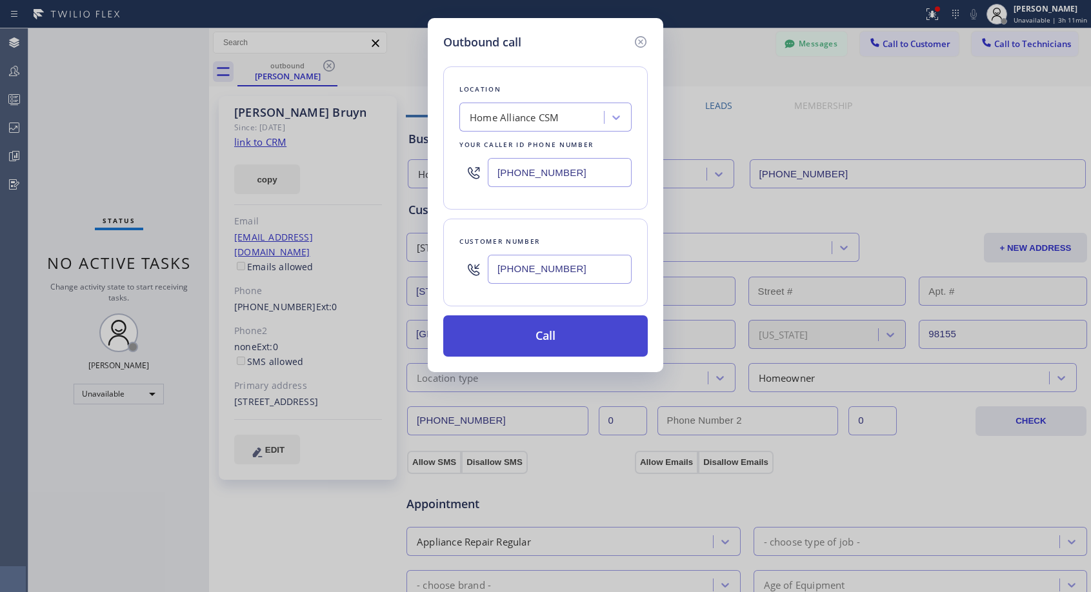
click at [562, 342] on button "Call" at bounding box center [545, 335] width 204 height 41
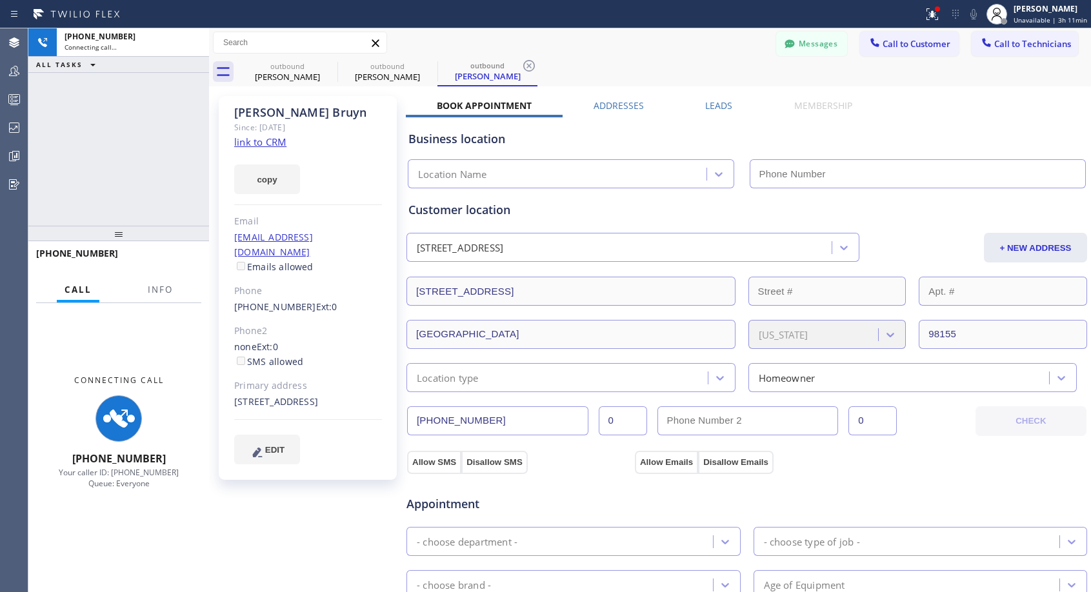
type input "[PHONE_NUMBER]"
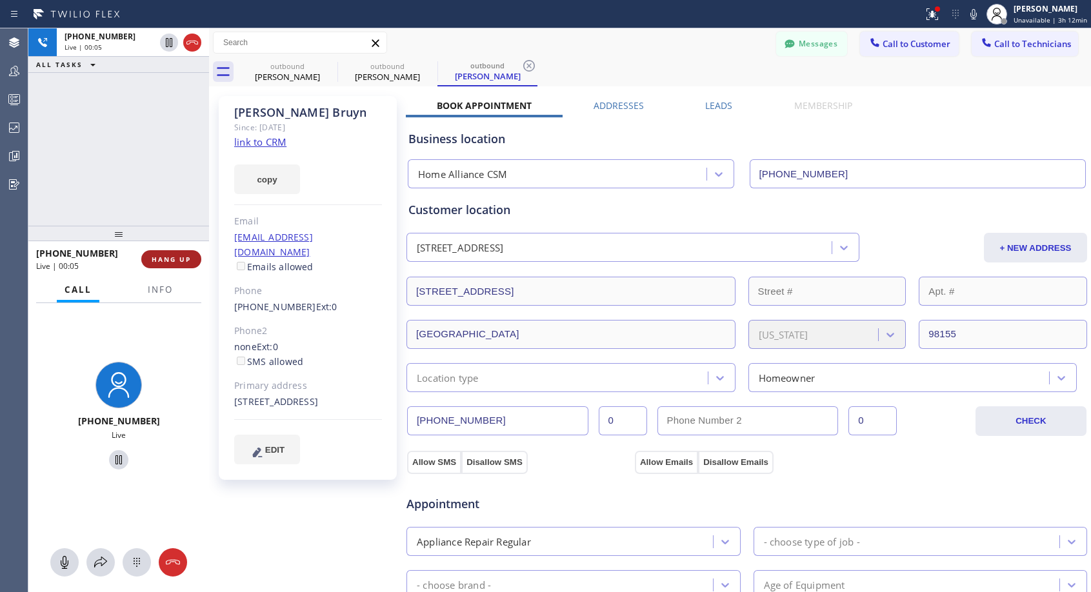
click at [185, 264] on button "HANG UP" at bounding box center [171, 259] width 60 height 18
click at [186, 264] on button "HANG UP" at bounding box center [171, 259] width 60 height 18
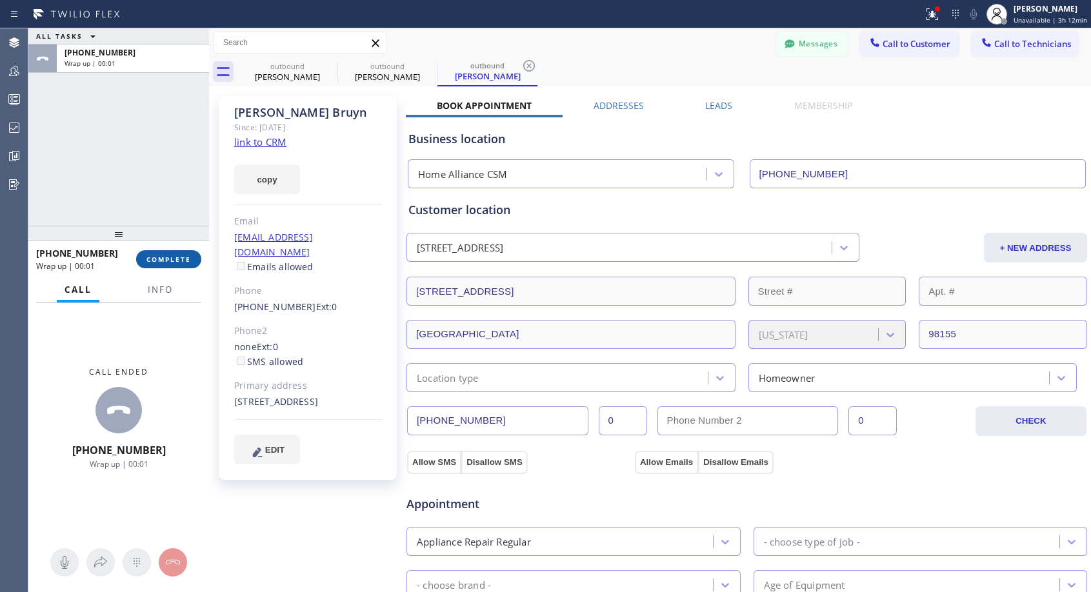
click at [183, 264] on button "COMPLETE" at bounding box center [168, 259] width 65 height 18
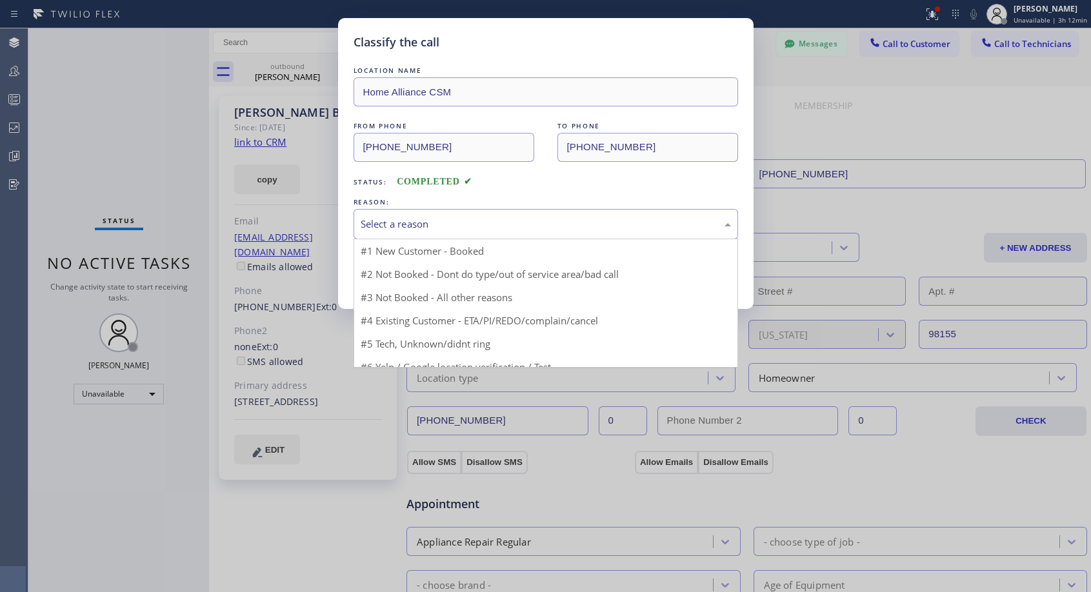
click at [502, 224] on div "Select a reason" at bounding box center [545, 224] width 370 height 15
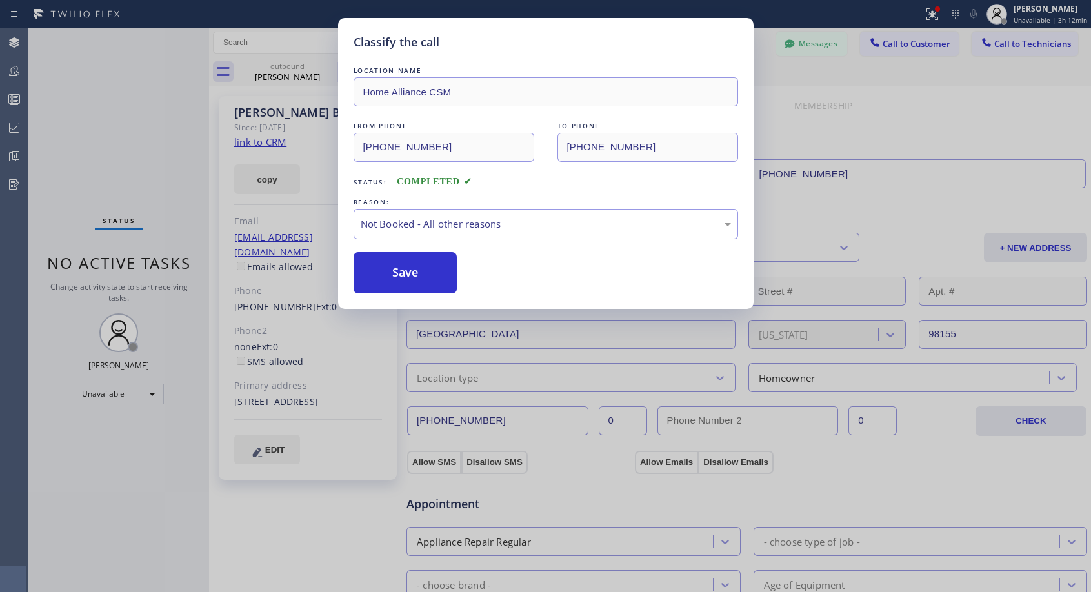
click at [437, 273] on button "Save" at bounding box center [405, 272] width 104 height 41
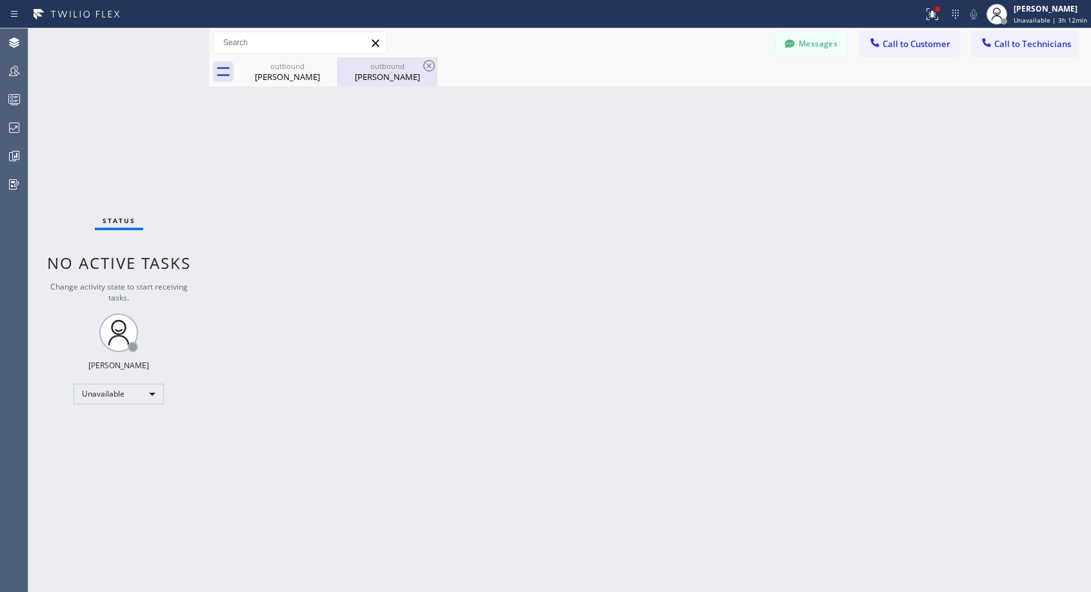
click at [372, 81] on div "[PERSON_NAME]" at bounding box center [387, 77] width 97 height 12
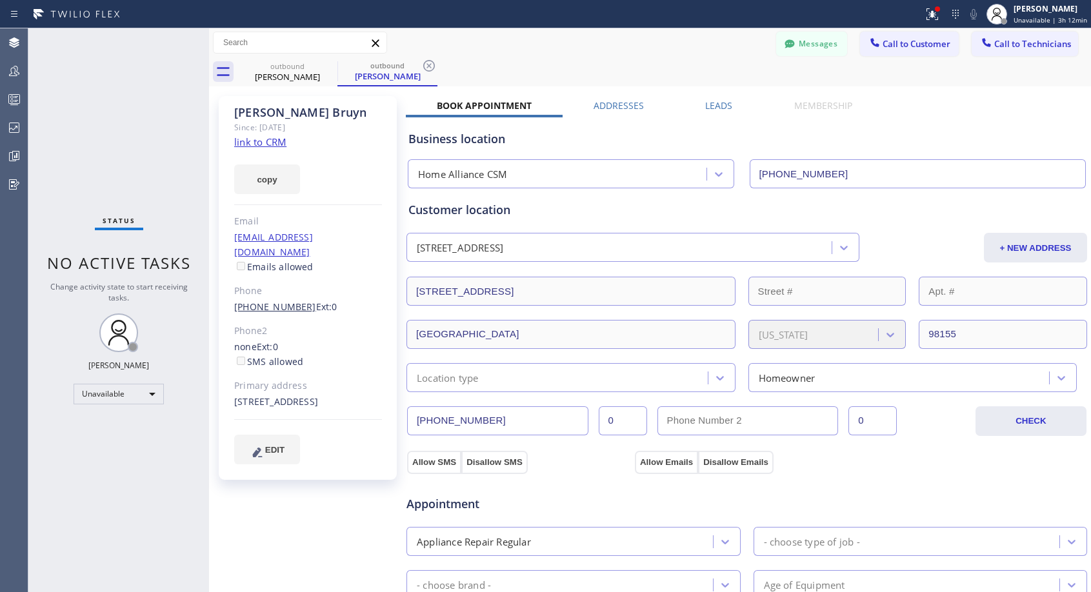
click at [260, 301] on link "[PHONE_NUMBER]" at bounding box center [275, 307] width 82 height 12
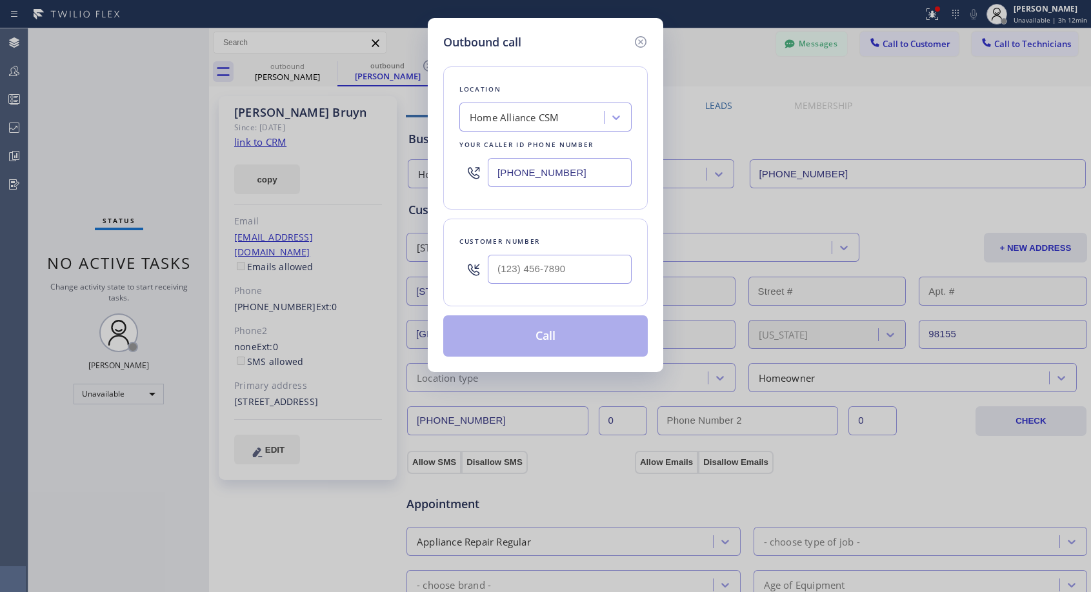
type input "[PHONE_NUMBER]"
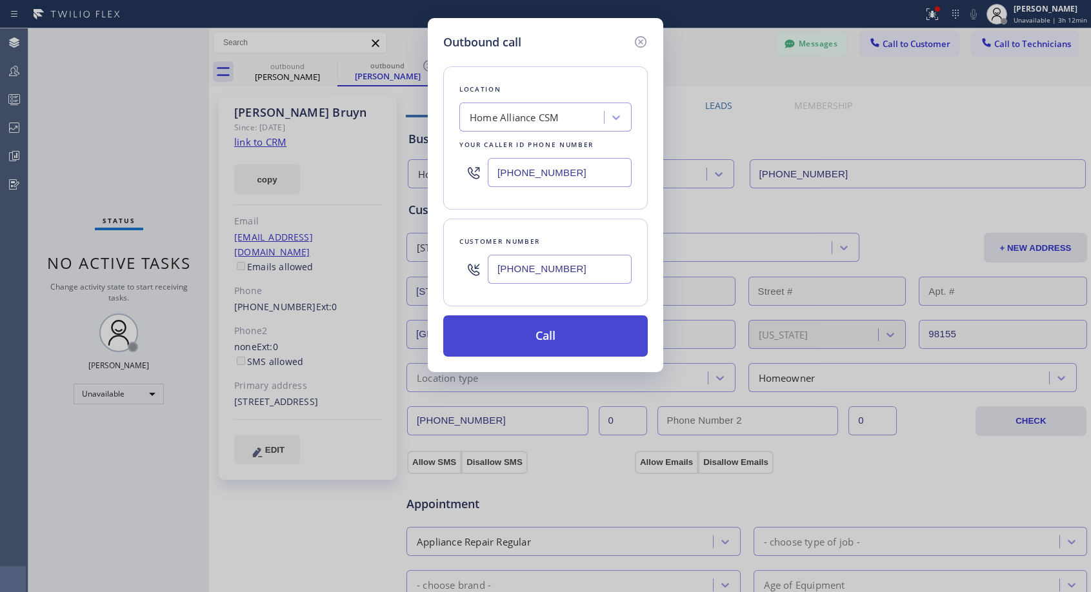
click at [566, 338] on button "Call" at bounding box center [545, 335] width 204 height 41
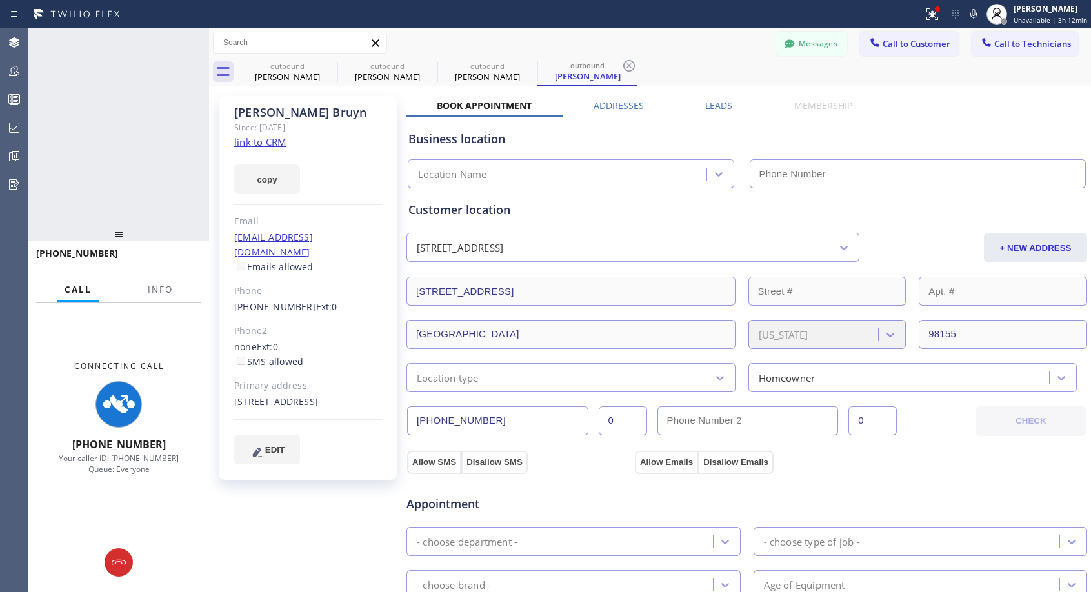
type input "[PHONE_NUMBER]"
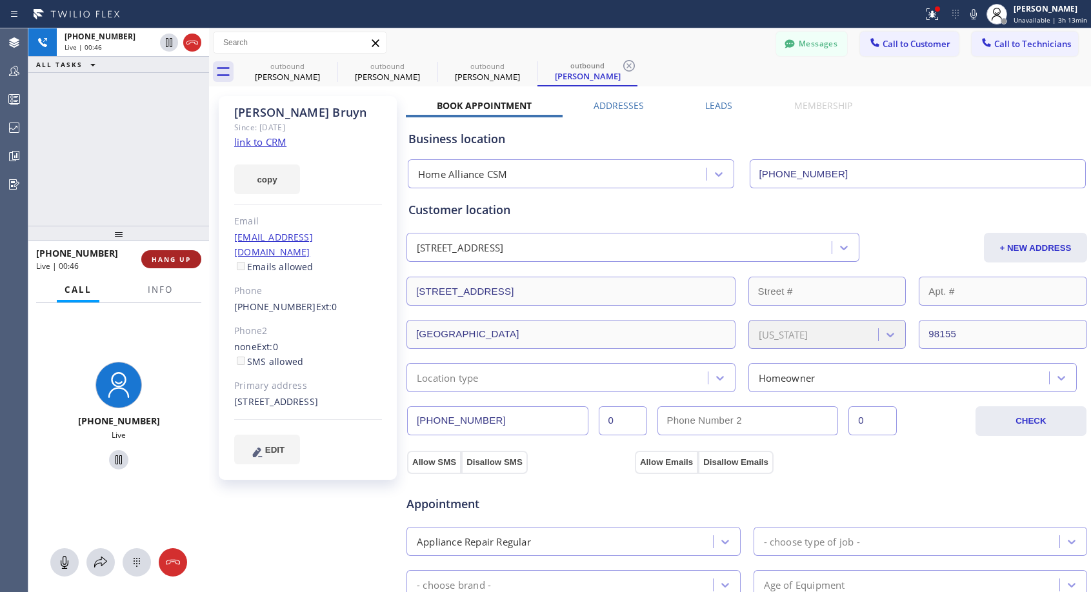
click at [171, 259] on span "HANG UP" at bounding box center [171, 259] width 39 height 9
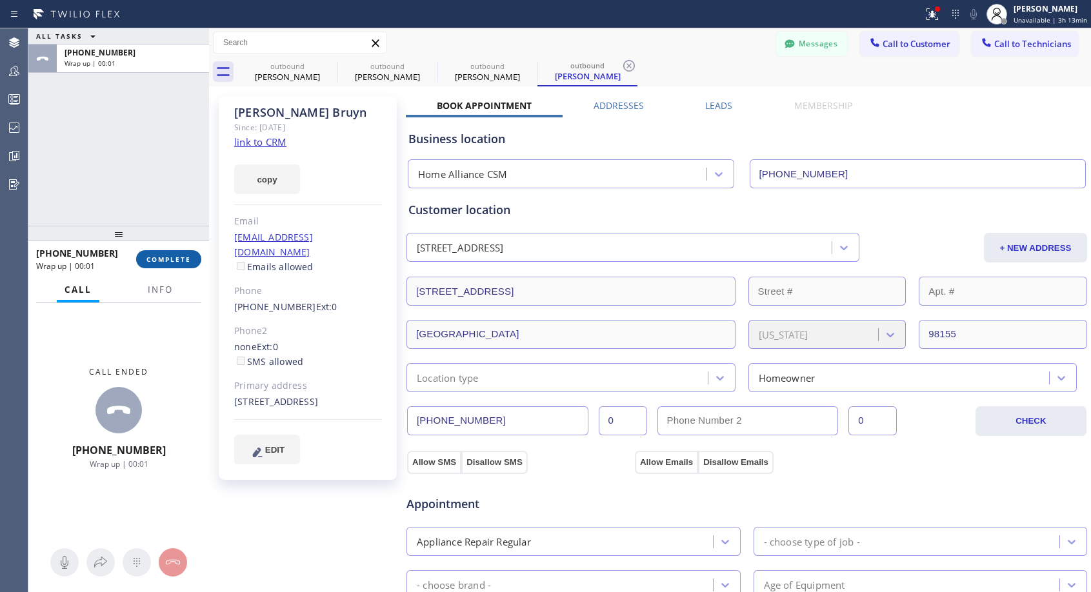
click at [171, 259] on span "COMPLETE" at bounding box center [168, 259] width 44 height 9
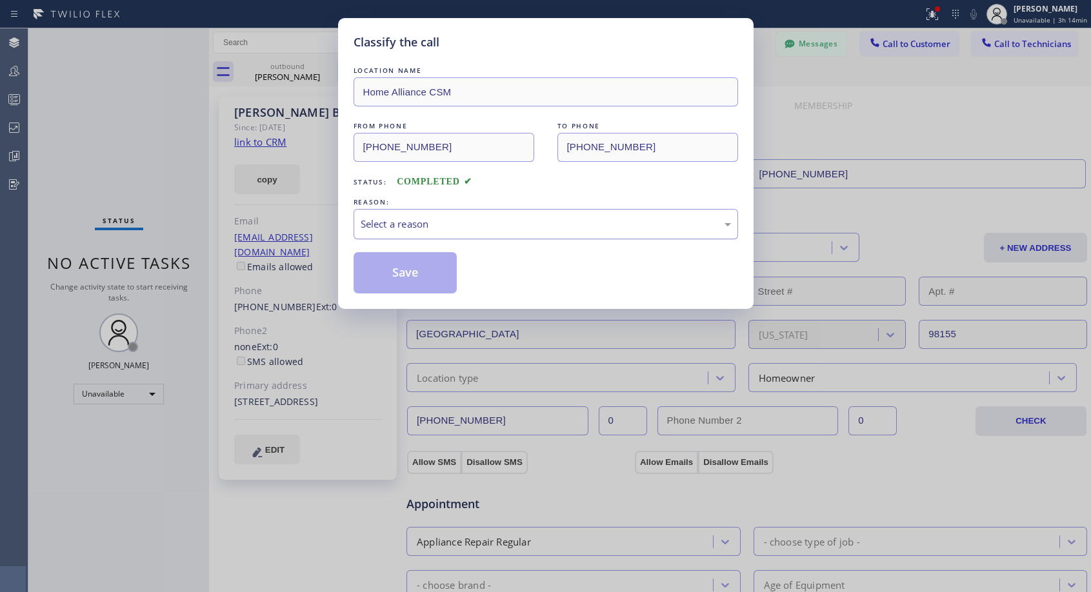
click at [450, 228] on div "Select a reason" at bounding box center [545, 224] width 370 height 15
click at [419, 273] on button "Save" at bounding box center [405, 272] width 104 height 41
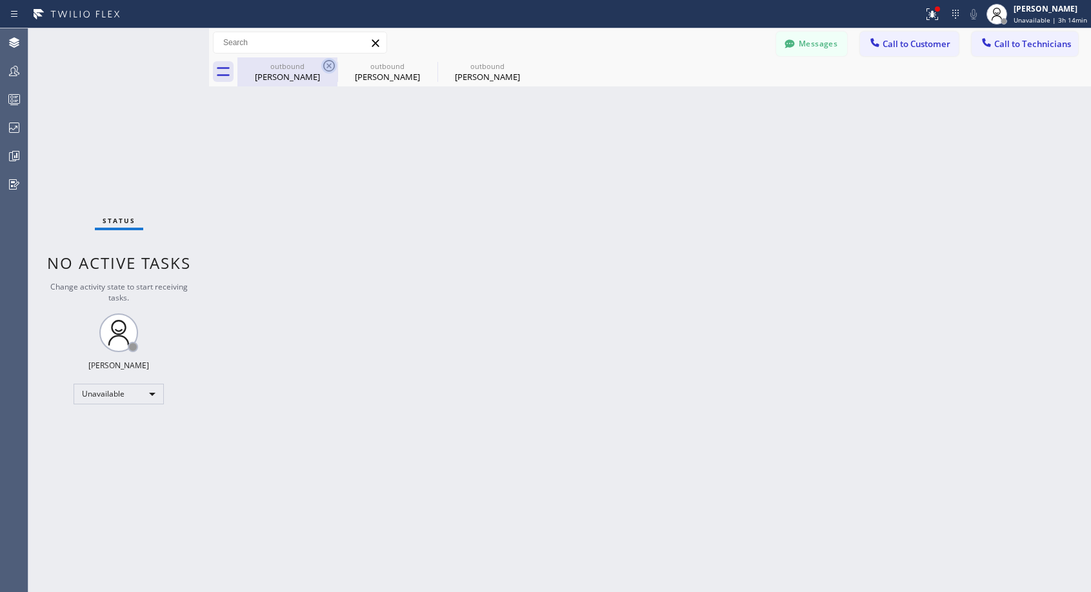
click at [333, 67] on icon at bounding box center [328, 65] width 15 height 15
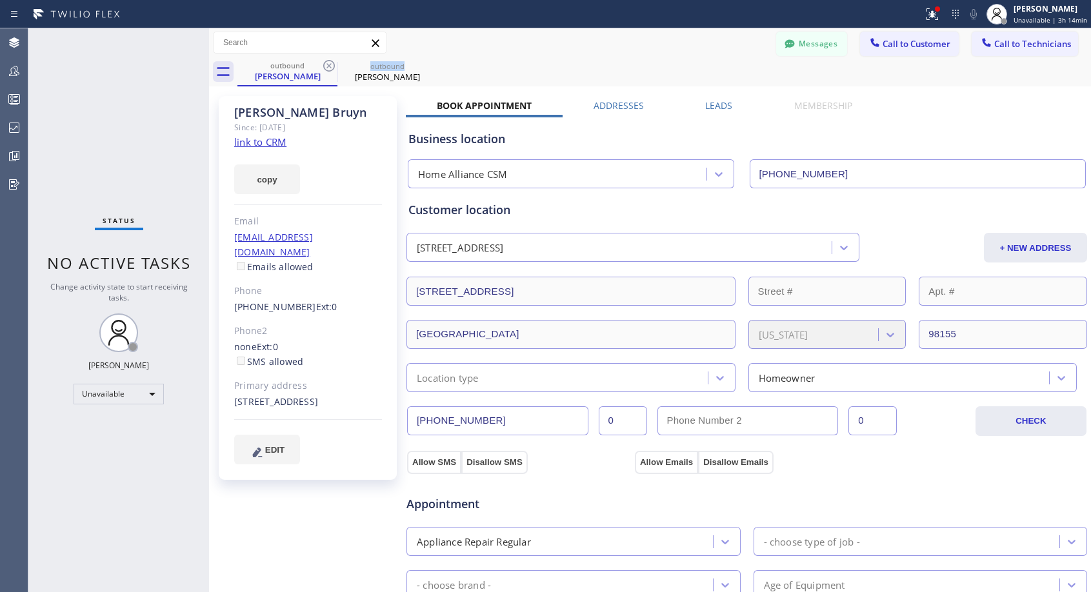
click at [333, 67] on icon at bounding box center [328, 65] width 15 height 15
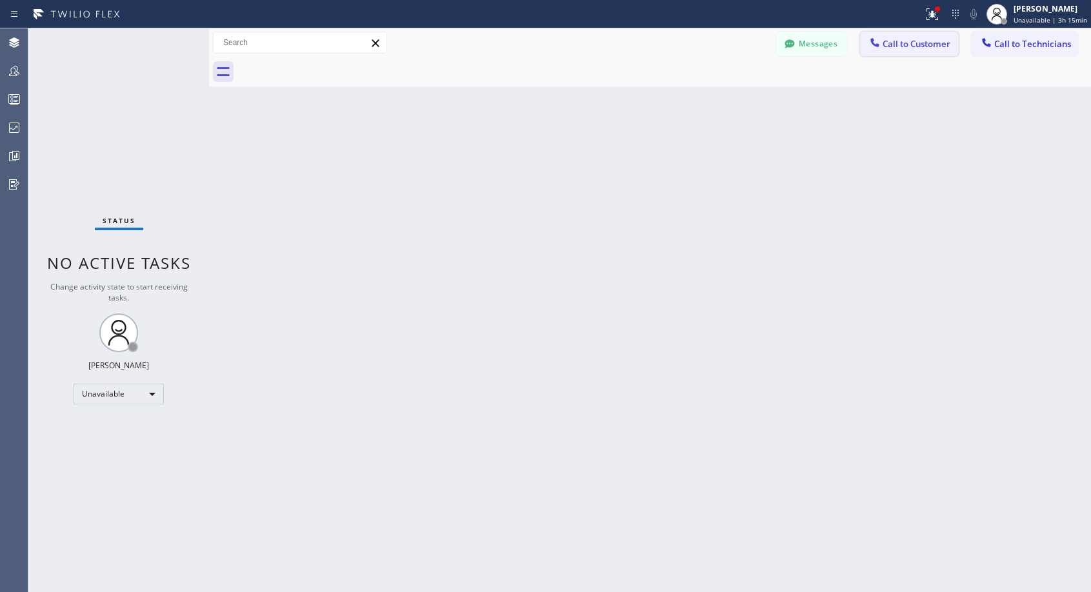
click at [899, 48] on span "Call to Customer" at bounding box center [916, 44] width 68 height 12
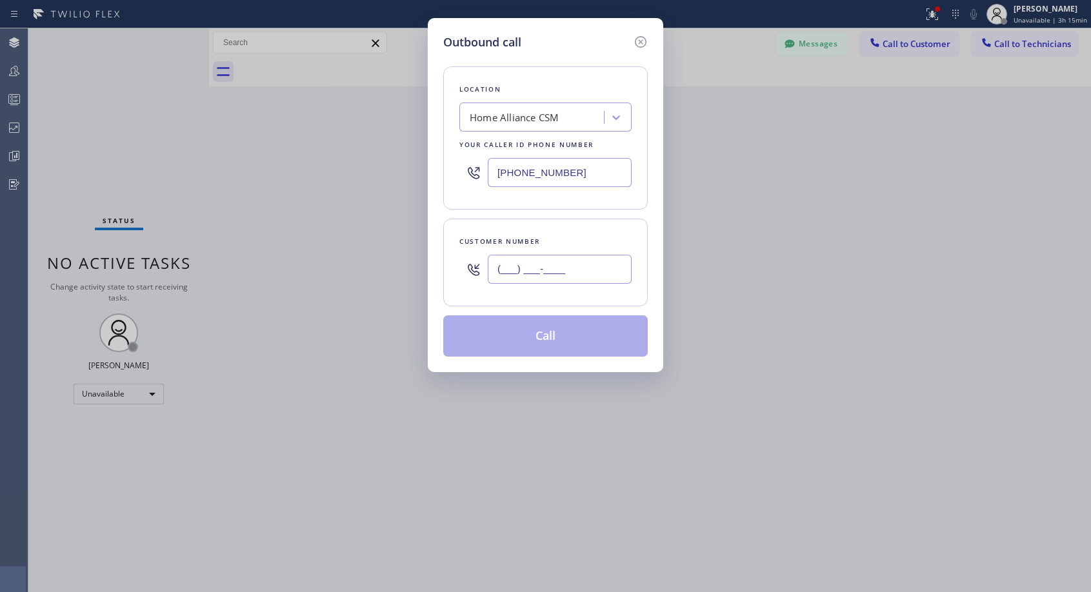
click at [557, 267] on input "(___) ___-____" at bounding box center [560, 269] width 144 height 29
paste input "202) 286-9057"
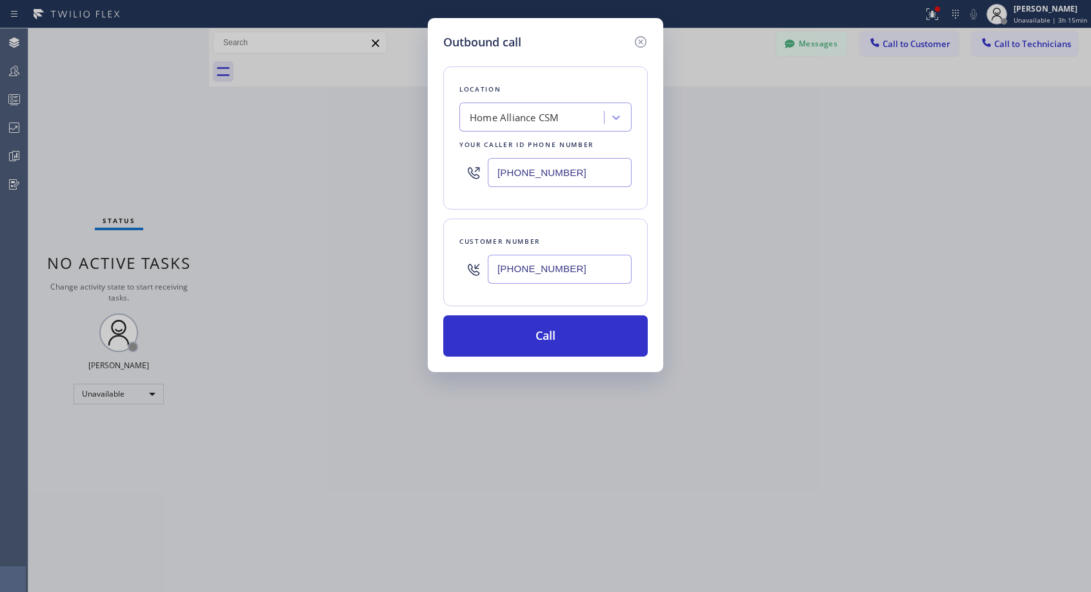
type input "[PHONE_NUMBER]"
click at [562, 337] on button "Call" at bounding box center [545, 335] width 204 height 41
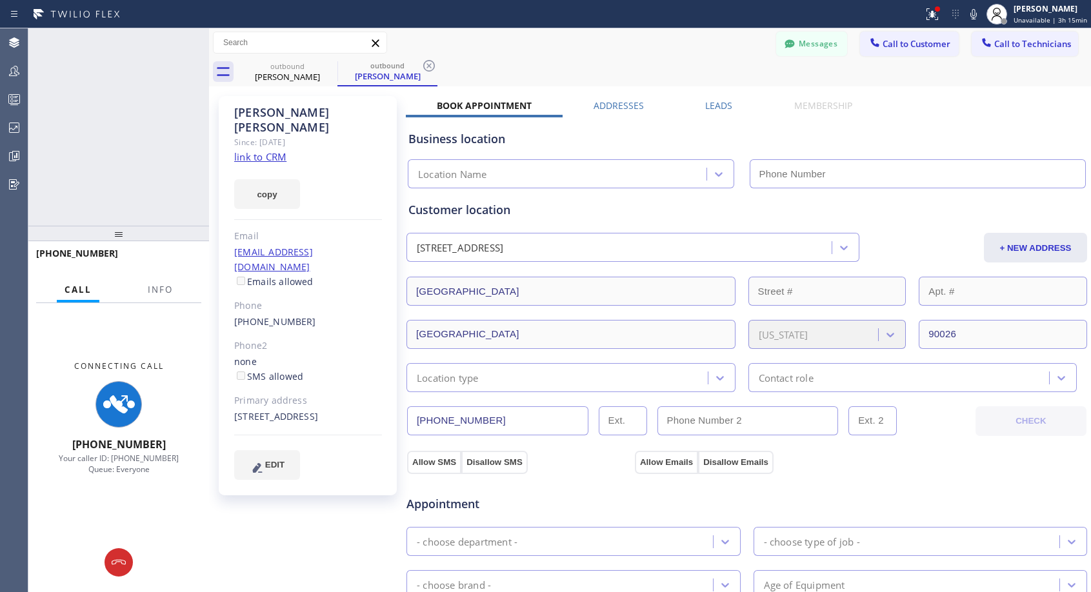
type input "[PHONE_NUMBER]"
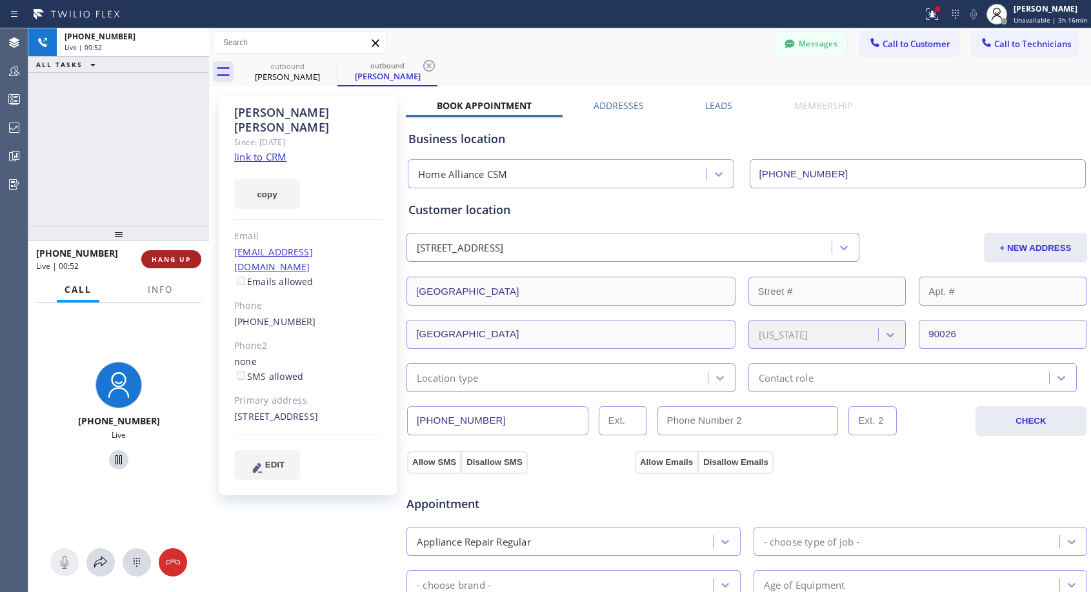
click at [167, 257] on span "HANG UP" at bounding box center [171, 259] width 39 height 9
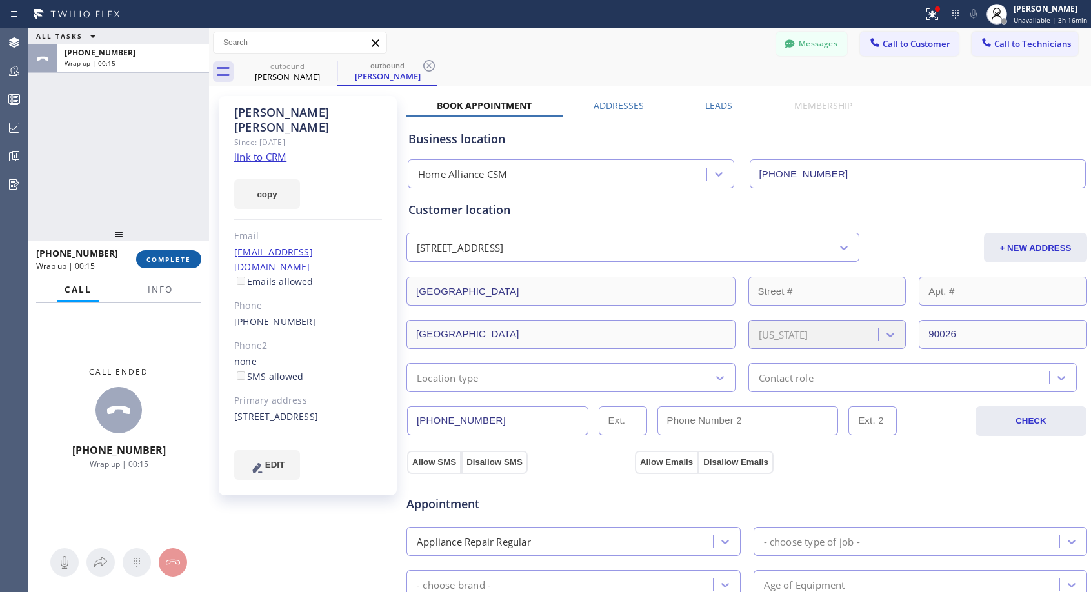
click at [167, 257] on span "COMPLETE" at bounding box center [168, 259] width 44 height 9
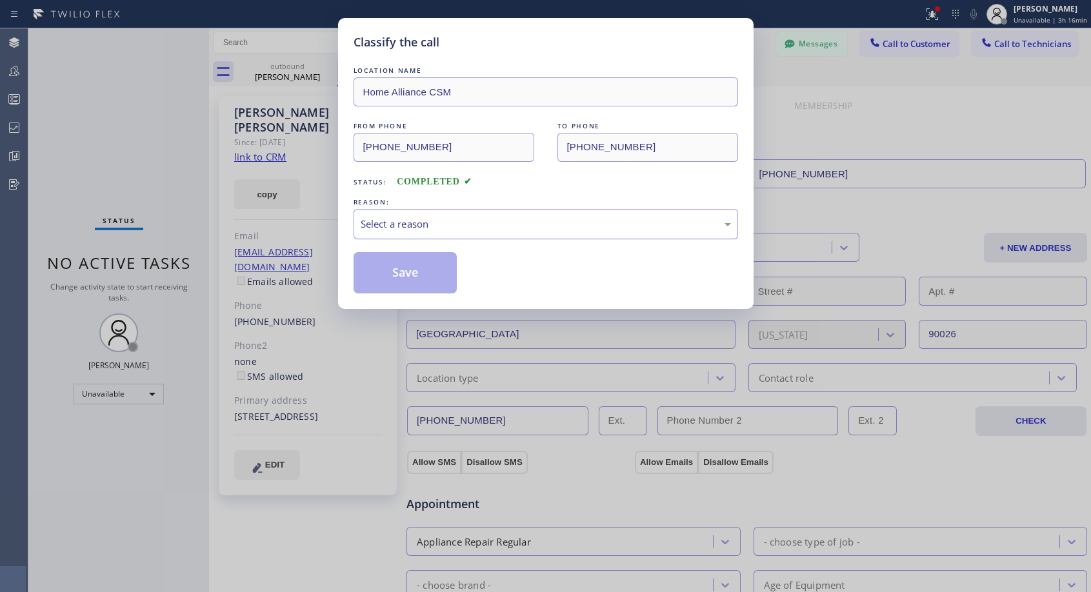
click at [404, 217] on div "Select a reason" at bounding box center [545, 224] width 370 height 15
click at [402, 264] on button "Save" at bounding box center [405, 272] width 104 height 41
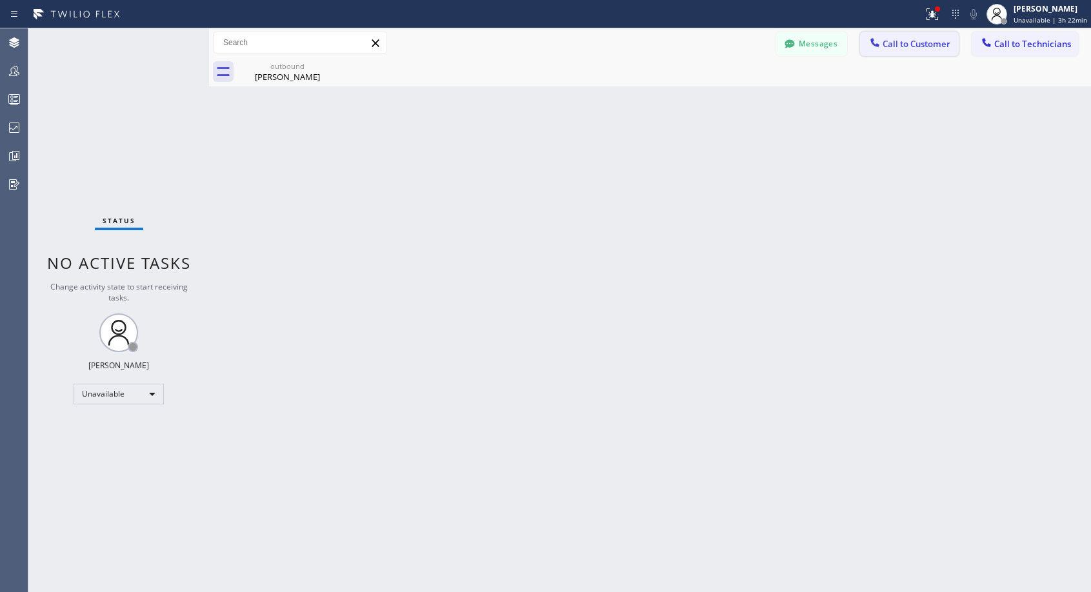
click at [911, 48] on span "Call to Customer" at bounding box center [916, 44] width 68 height 12
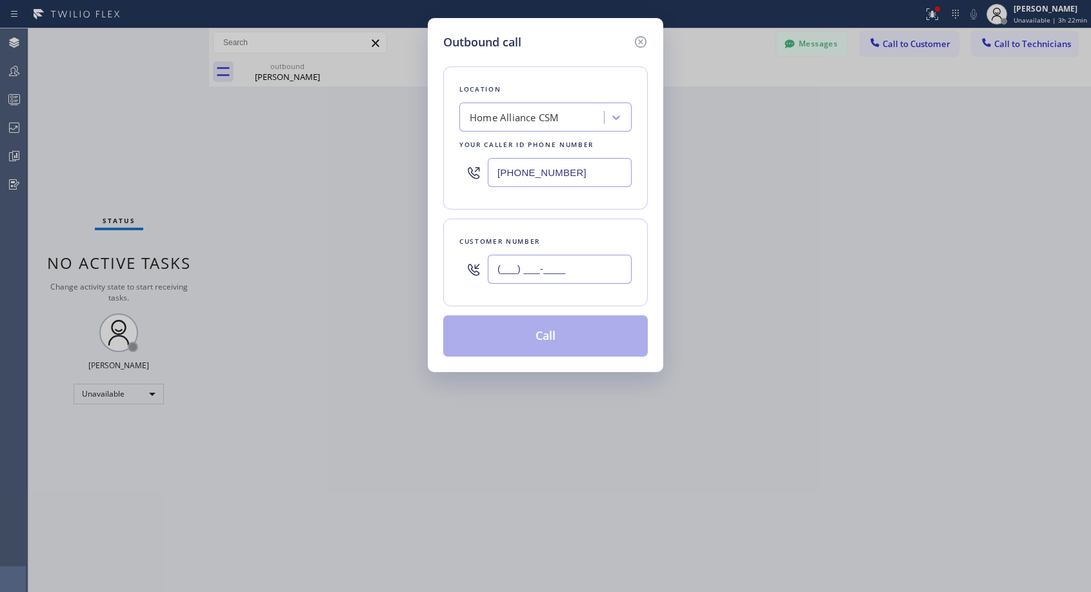
click at [570, 277] on input "(___) ___-____" at bounding box center [560, 269] width 144 height 29
paste input "310) 818-1159"
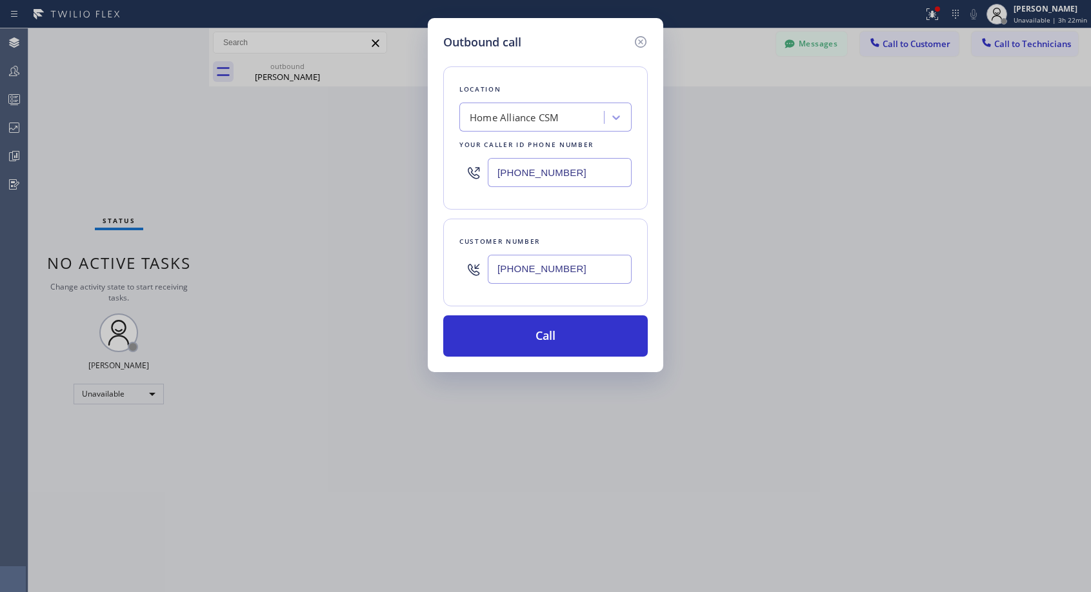
type input "[PHONE_NUMBER]"
click at [542, 324] on button "Call" at bounding box center [545, 335] width 204 height 41
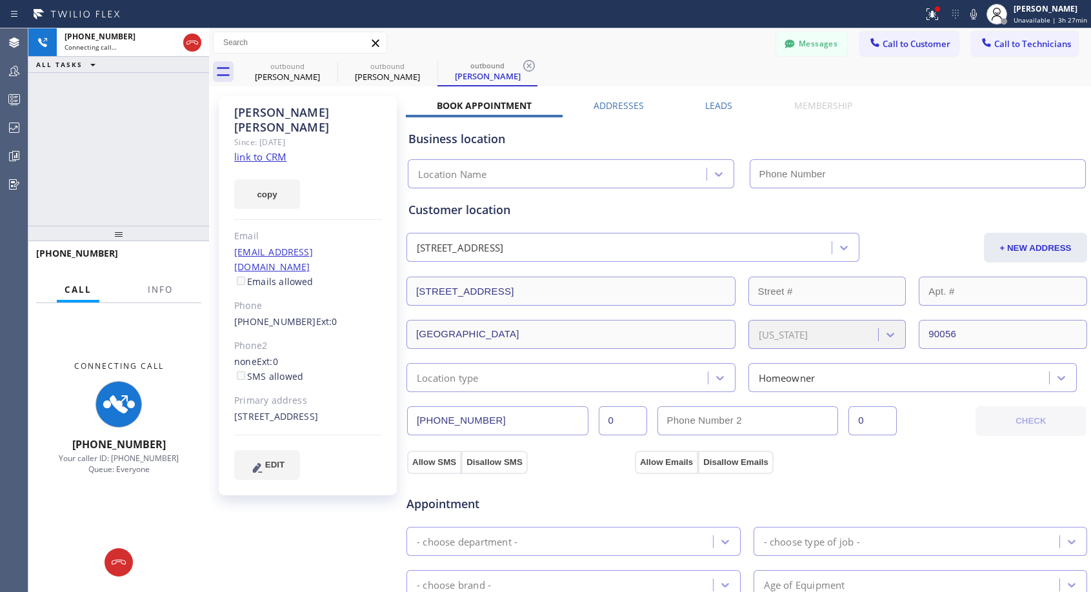
type input "[PHONE_NUMBER]"
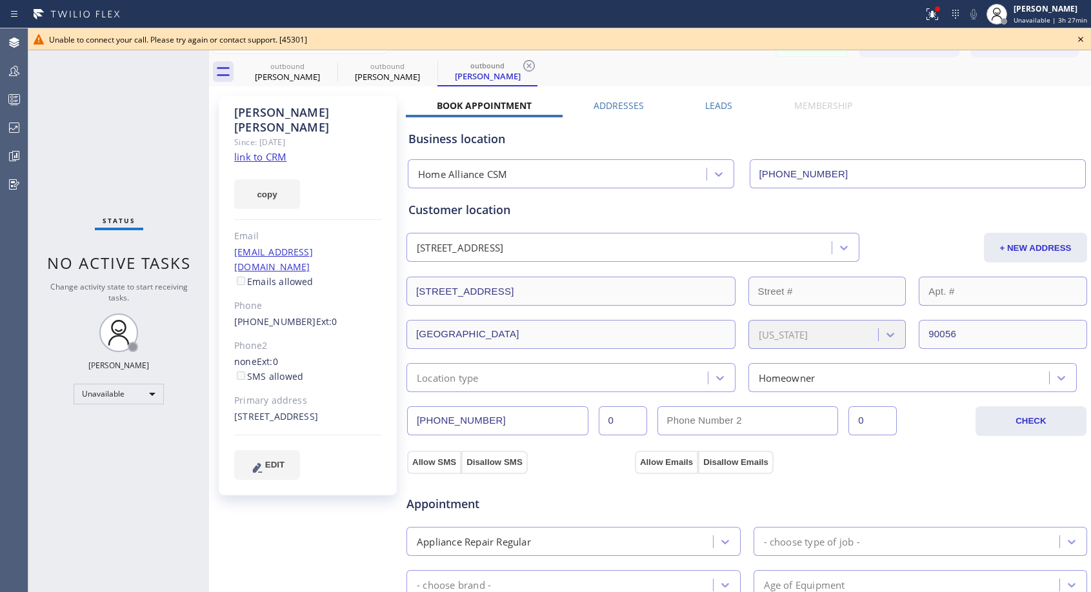
click at [1080, 41] on icon at bounding box center [1079, 39] width 15 height 15
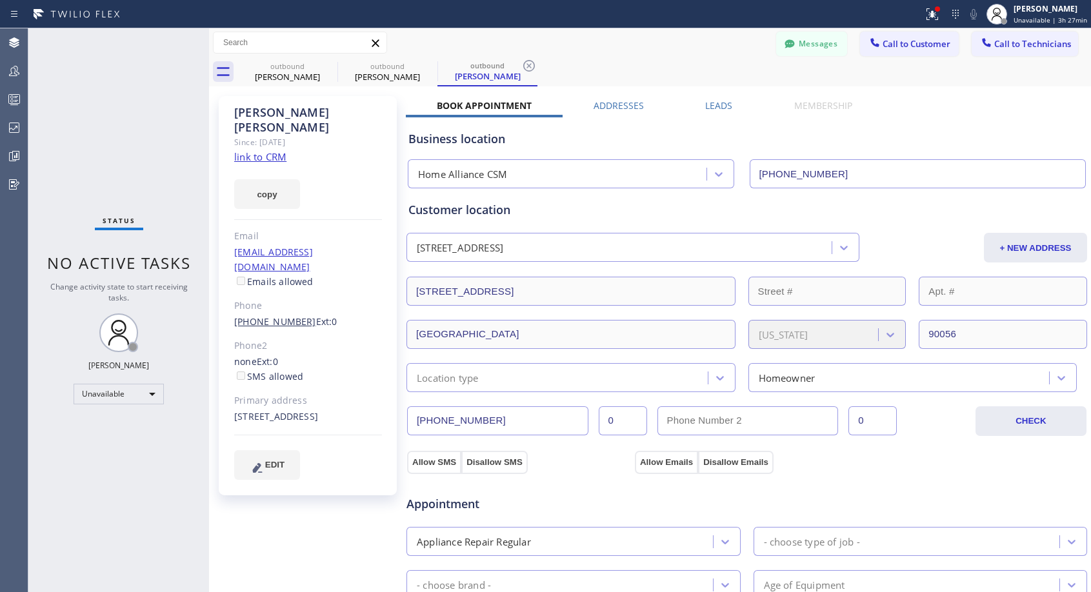
click at [266, 315] on link "[PHONE_NUMBER]" at bounding box center [275, 321] width 82 height 12
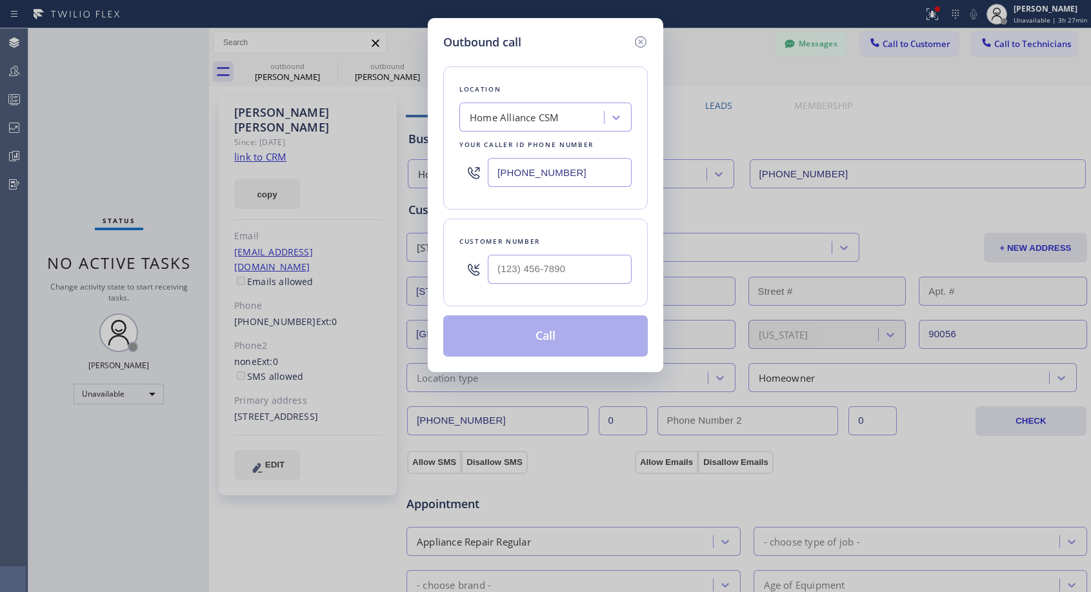
type input "[PHONE_NUMBER]"
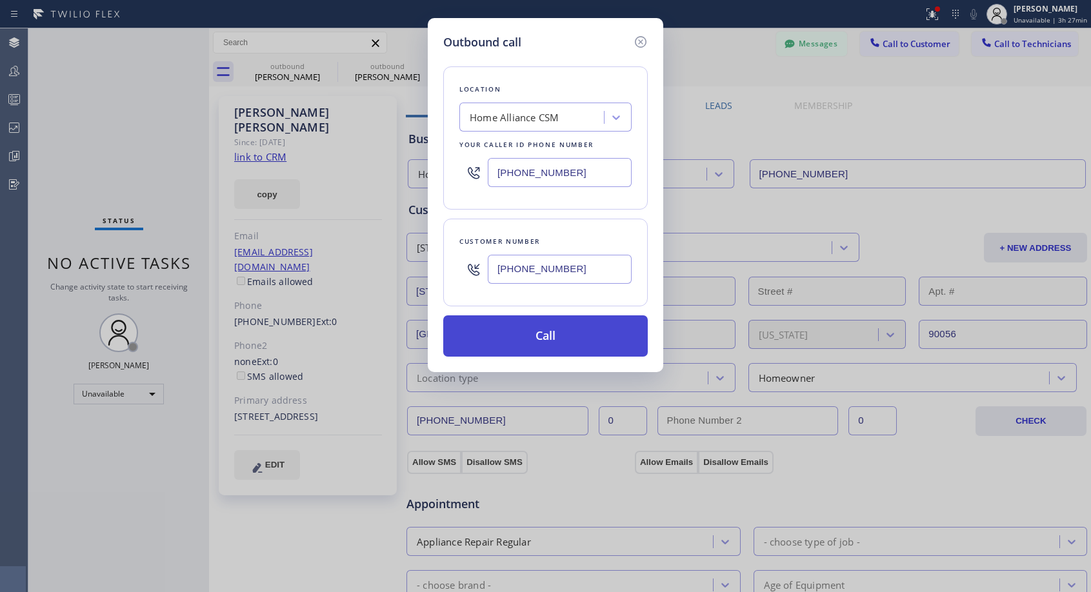
click at [552, 334] on button "Call" at bounding box center [545, 335] width 204 height 41
click at [572, 344] on button "Call" at bounding box center [545, 335] width 204 height 41
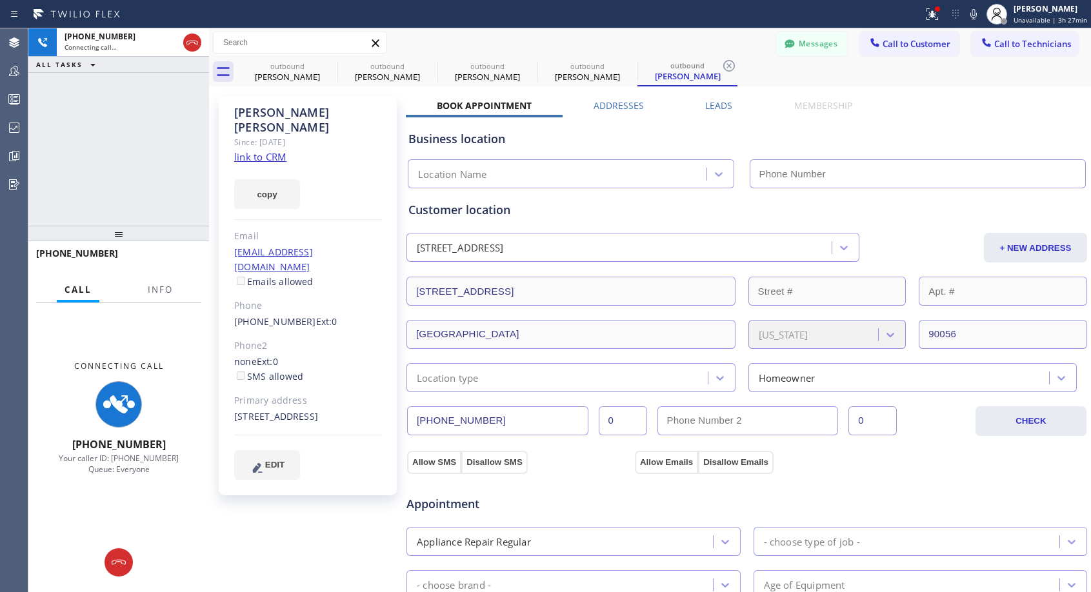
type input "[PHONE_NUMBER]"
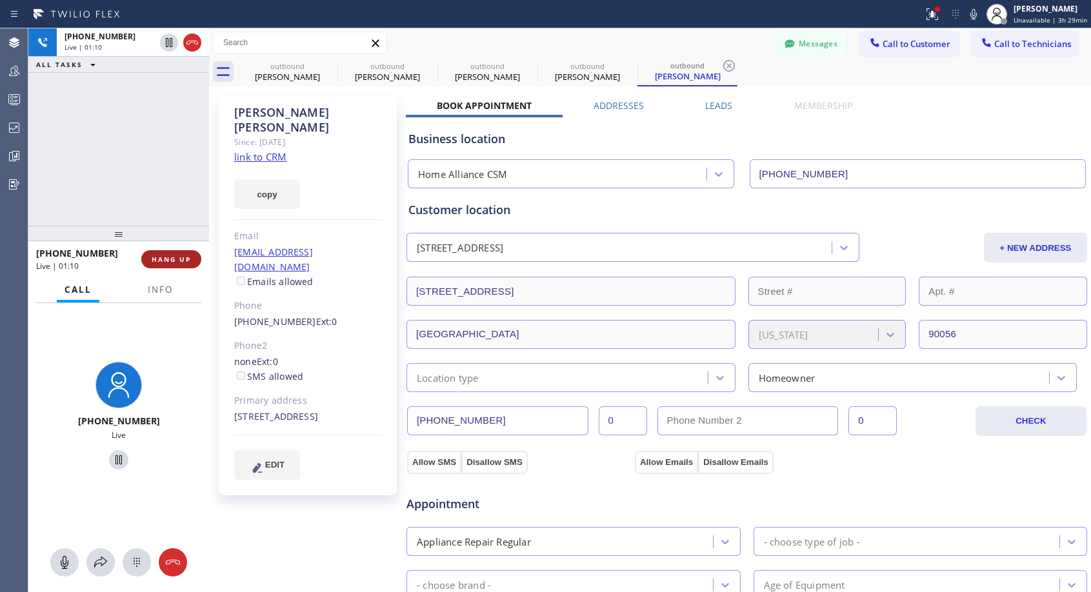
click at [181, 260] on span "HANG UP" at bounding box center [171, 259] width 39 height 9
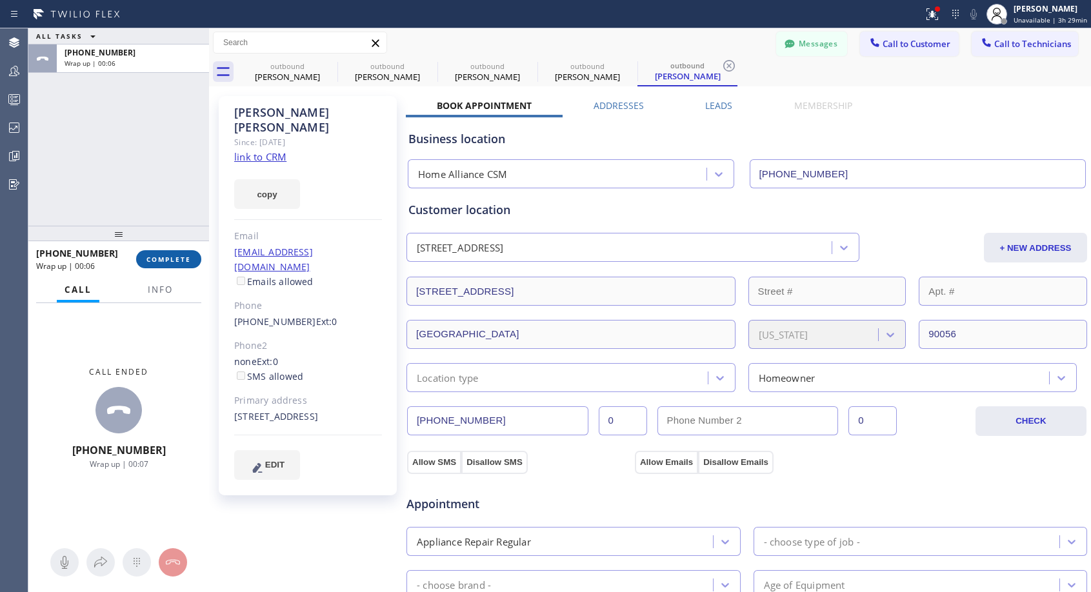
click at [181, 262] on span "COMPLETE" at bounding box center [168, 259] width 44 height 9
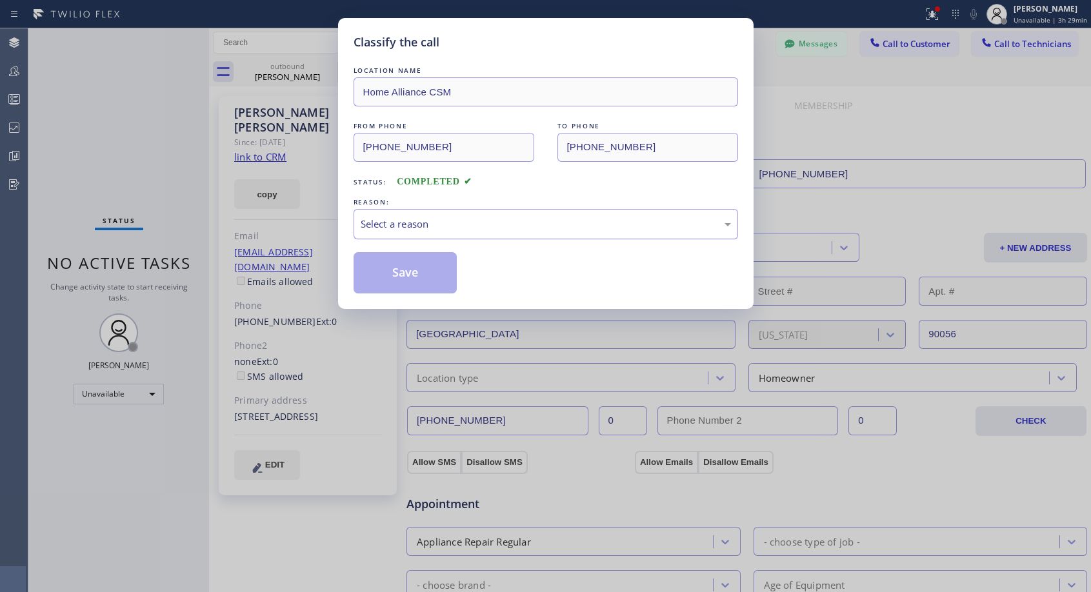
click at [440, 213] on div "Select a reason" at bounding box center [545, 224] width 384 height 30
click at [411, 275] on button "Save" at bounding box center [405, 272] width 104 height 41
